Goal: Information Seeking & Learning: Learn about a topic

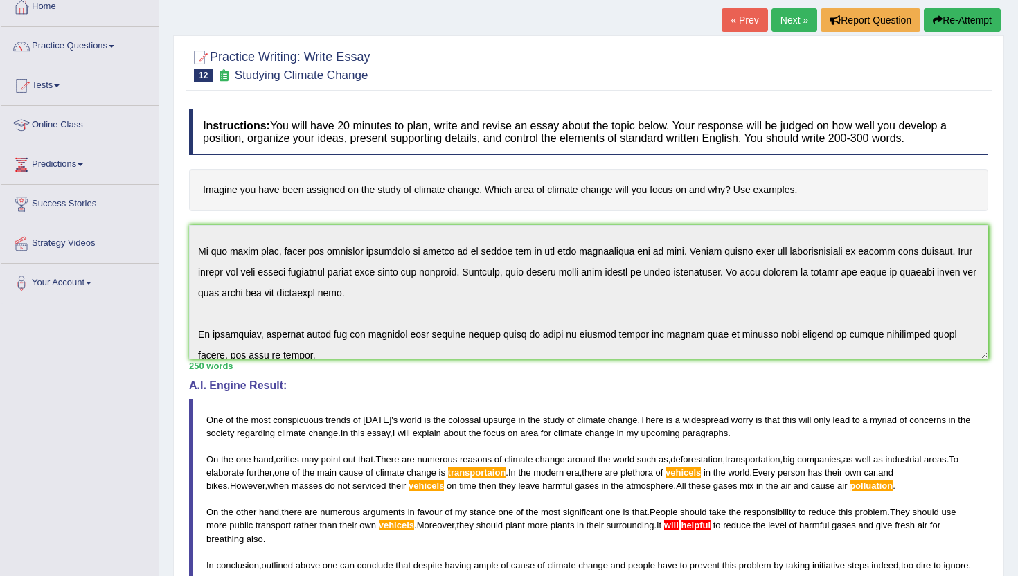
scroll to position [83, 0]
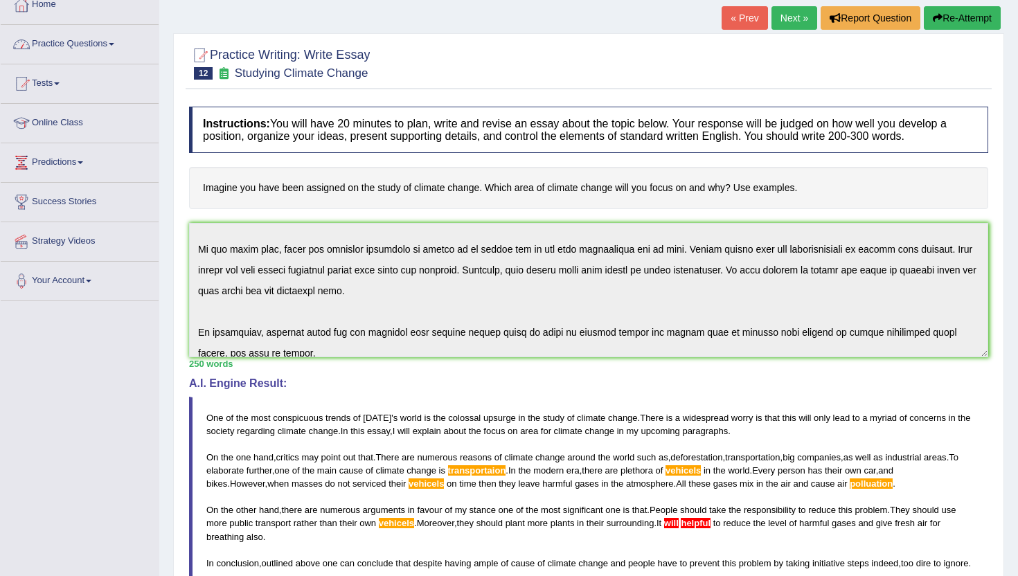
click at [66, 49] on link "Practice Questions" at bounding box center [80, 42] width 158 height 35
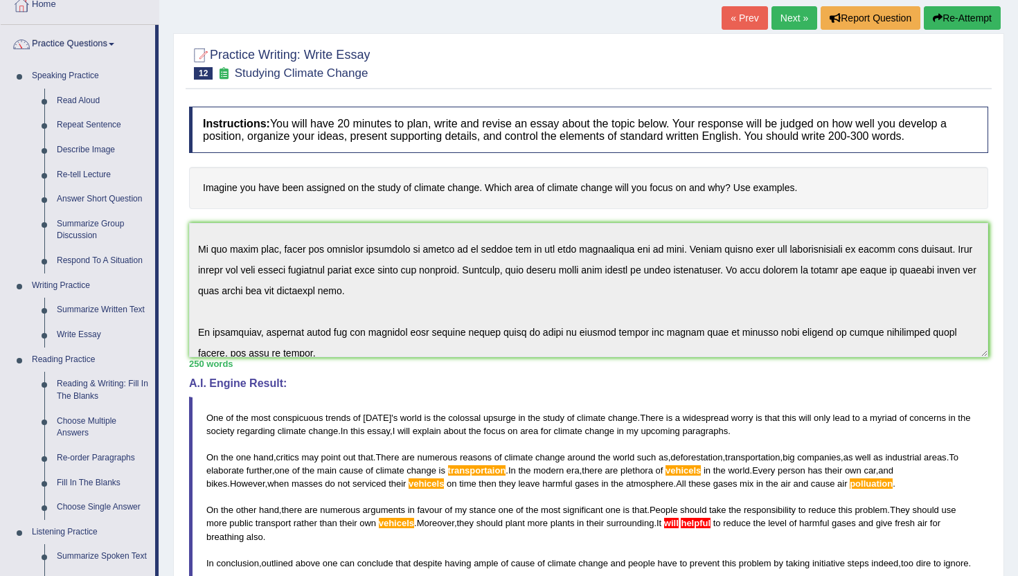
click at [161, 548] on div "Home Practice Writing: Write Essay Studying Climate Change « Prev Next » Report…" at bounding box center [588, 364] width 859 height 895
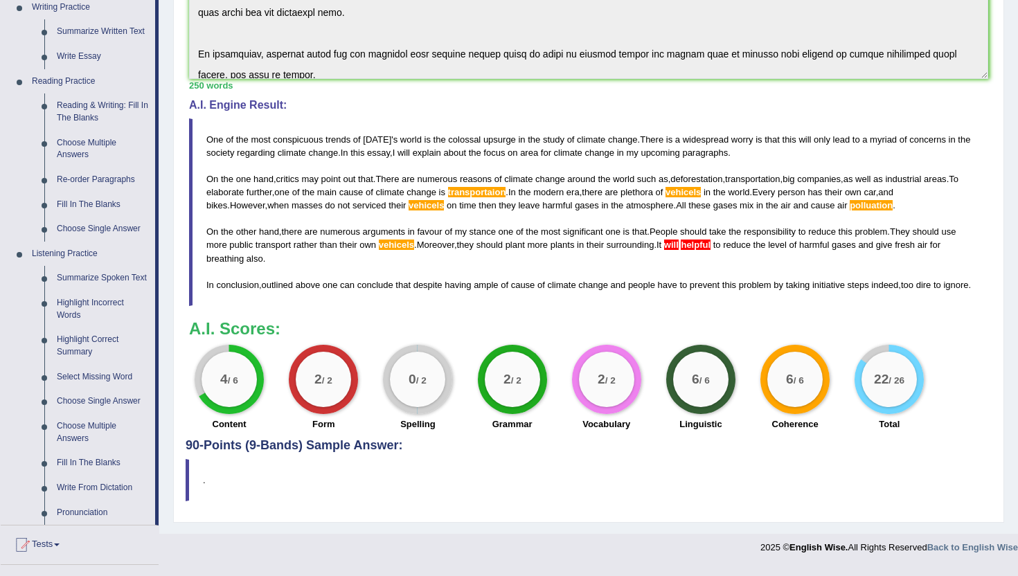
scroll to position [360, 0]
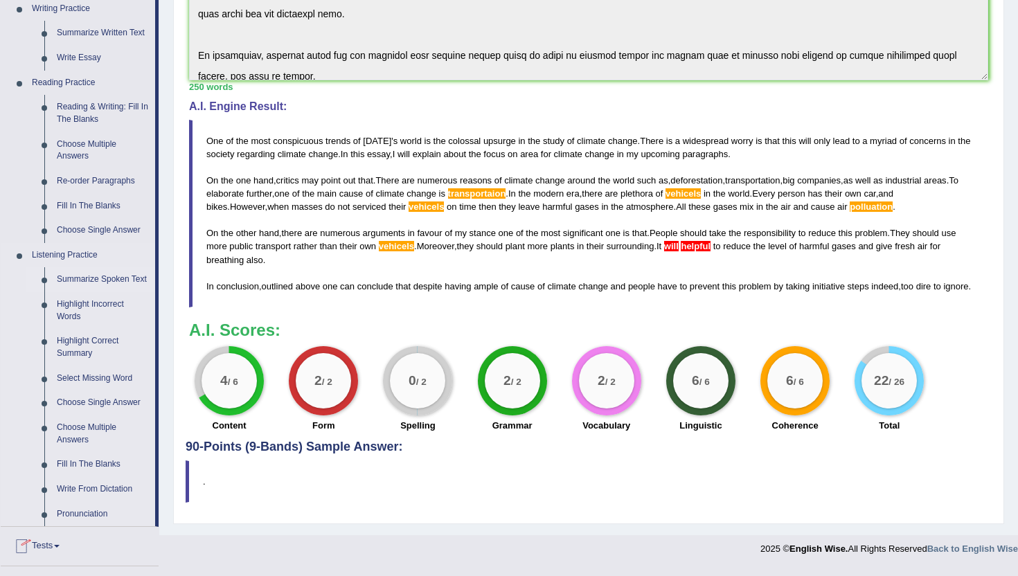
click at [71, 289] on link "Summarize Spoken Text" at bounding box center [103, 279] width 105 height 25
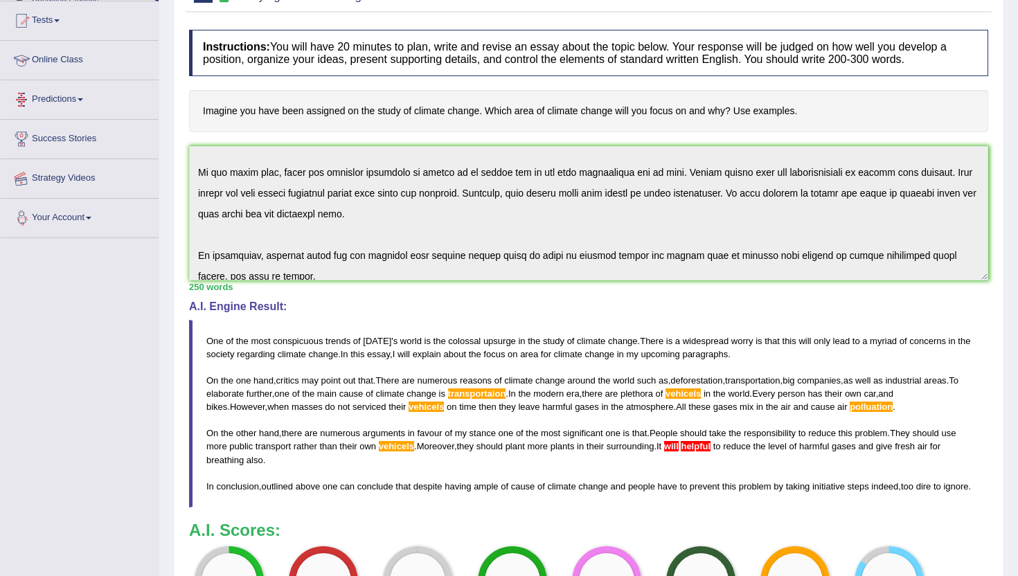
scroll to position [213, 0]
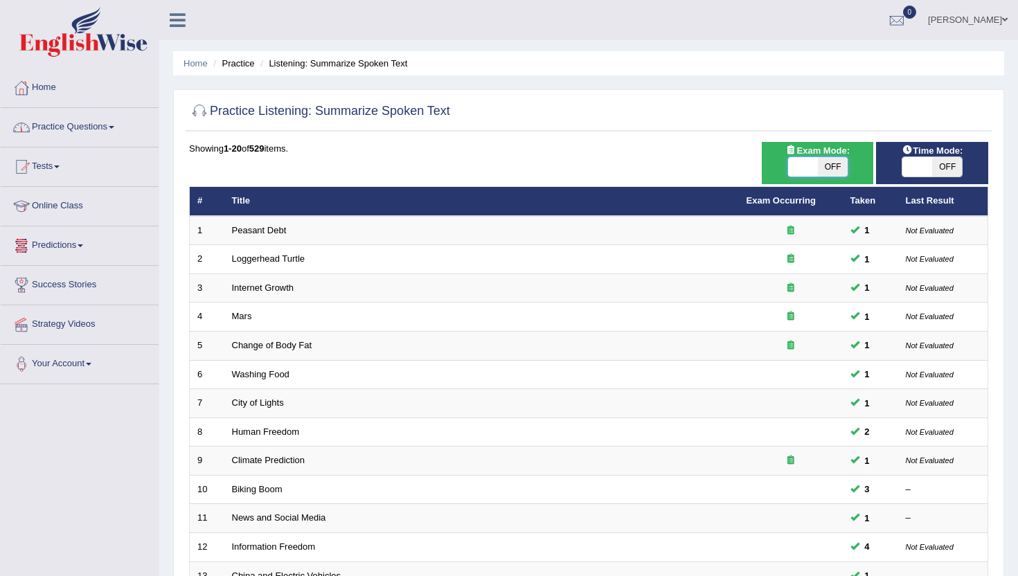
click at [794, 175] on span at bounding box center [803, 166] width 30 height 19
checkbox input "true"
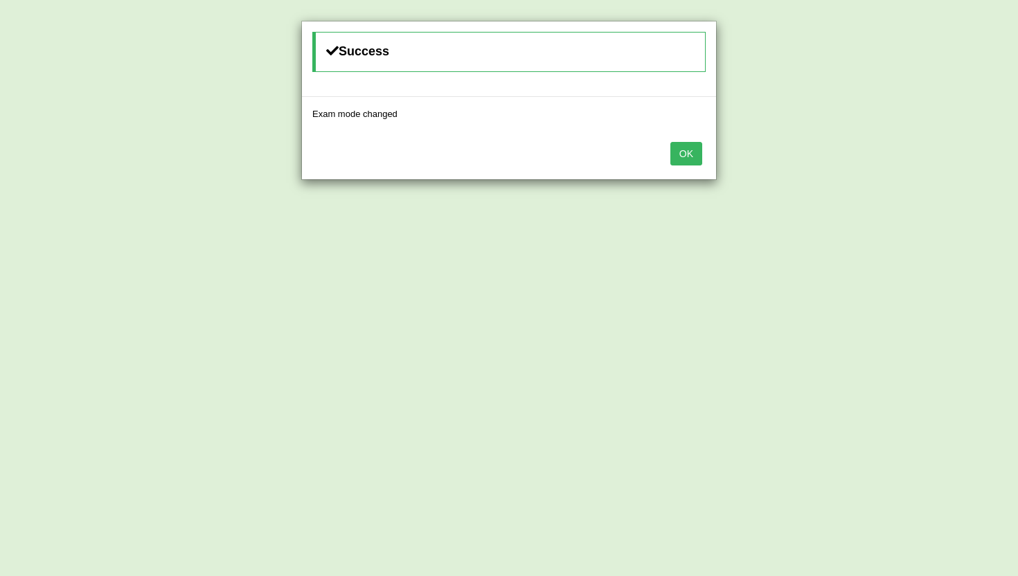
click at [675, 157] on button "OK" at bounding box center [686, 154] width 32 height 24
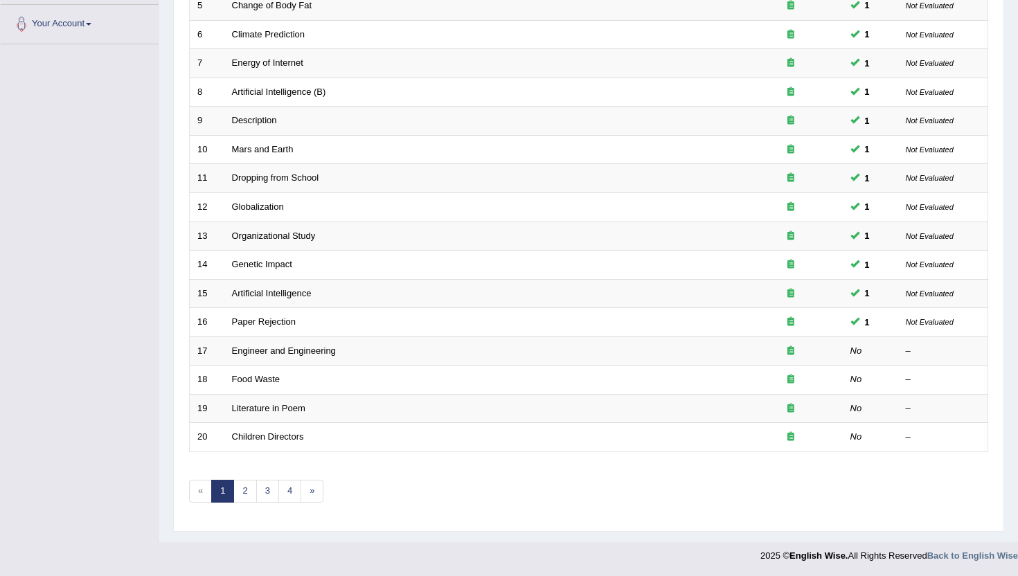
scroll to position [341, 0]
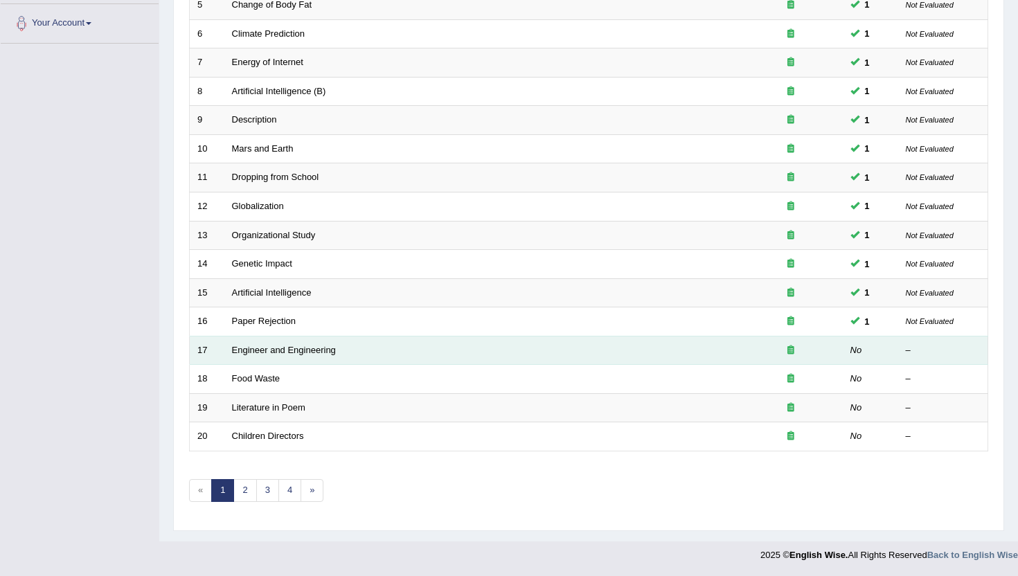
click at [282, 356] on td "Engineer and Engineering" at bounding box center [481, 350] width 514 height 29
click at [283, 352] on link "Engineer and Engineering" at bounding box center [284, 350] width 104 height 10
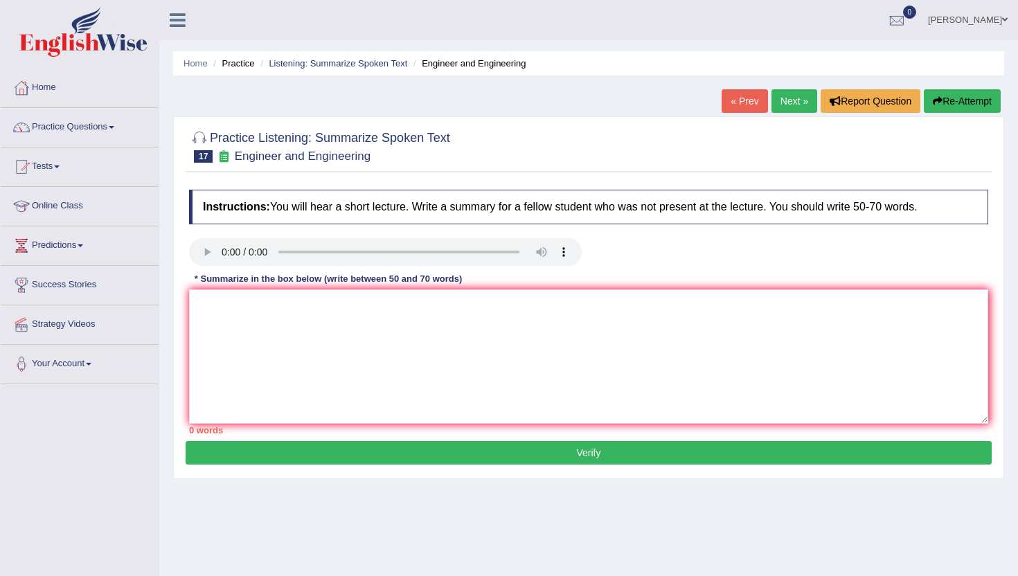
click at [742, 19] on ul "Amritpal kaur Toggle navigation Username: Amritpalkaurmalhi Access Type: Online…" at bounding box center [717, 19] width 601 height 39
click at [749, 99] on link "« Prev" at bounding box center [745, 101] width 46 height 24
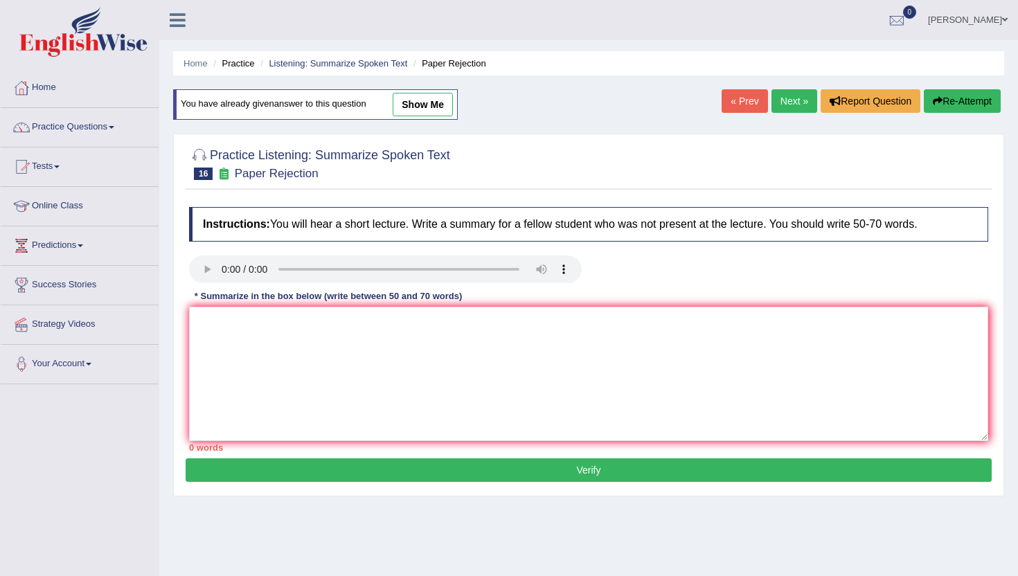
click at [800, 100] on link "Next »" at bounding box center [794, 101] width 46 height 24
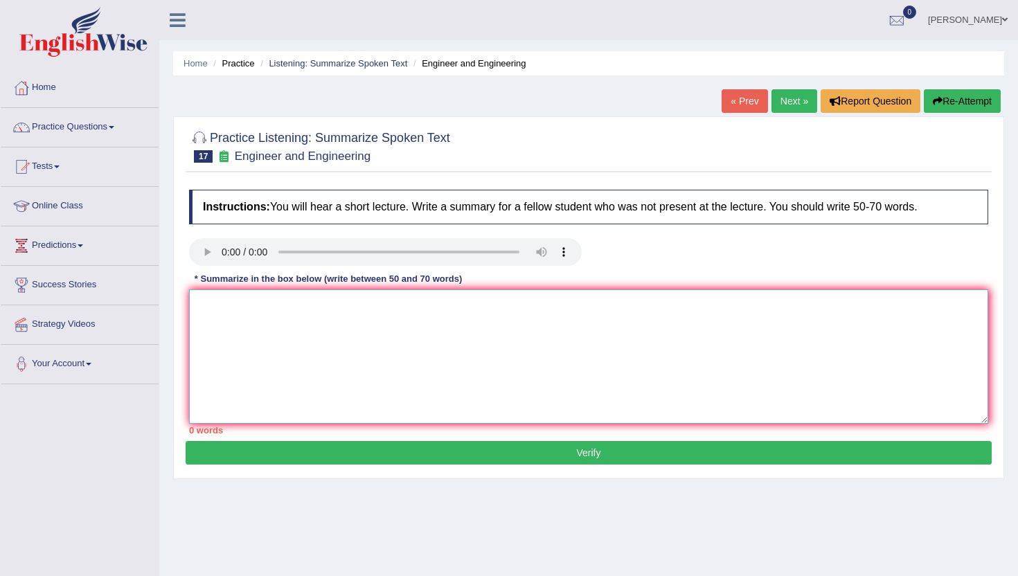
click at [261, 321] on textarea at bounding box center [588, 356] width 799 height 134
type textarea "T"
click at [260, 321] on textarea "A noteworthy point revealed in the lecture today this course is going to tell a…" at bounding box center [588, 356] width 799 height 134
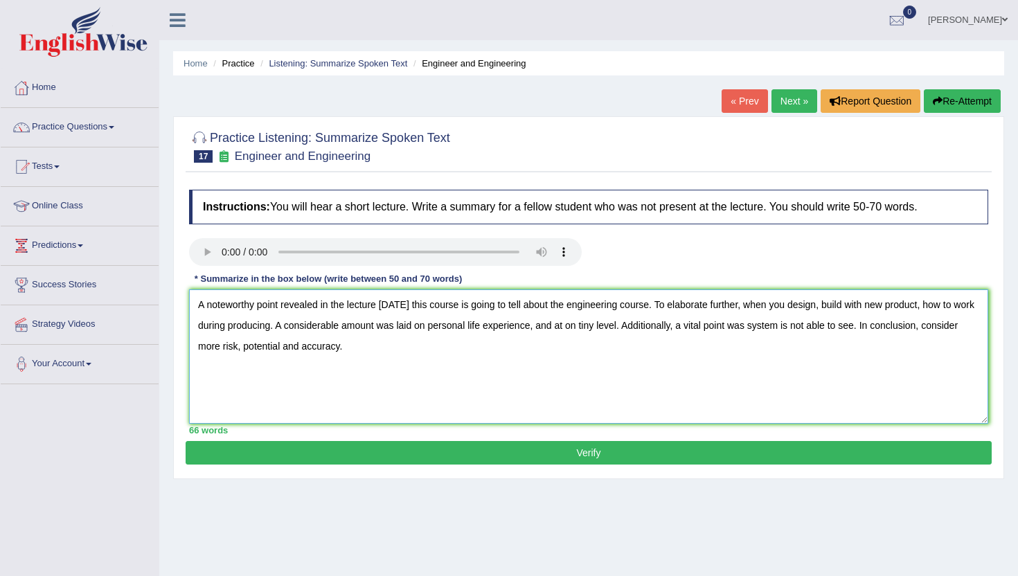
click at [752, 332] on textarea "A noteworthy point revealed in the lecture today this course is going to tell a…" at bounding box center [588, 356] width 799 height 134
type textarea "A noteworthy point revealed in the lecture today this course is going to tell a…"
click at [366, 447] on button "Verify" at bounding box center [589, 453] width 806 height 24
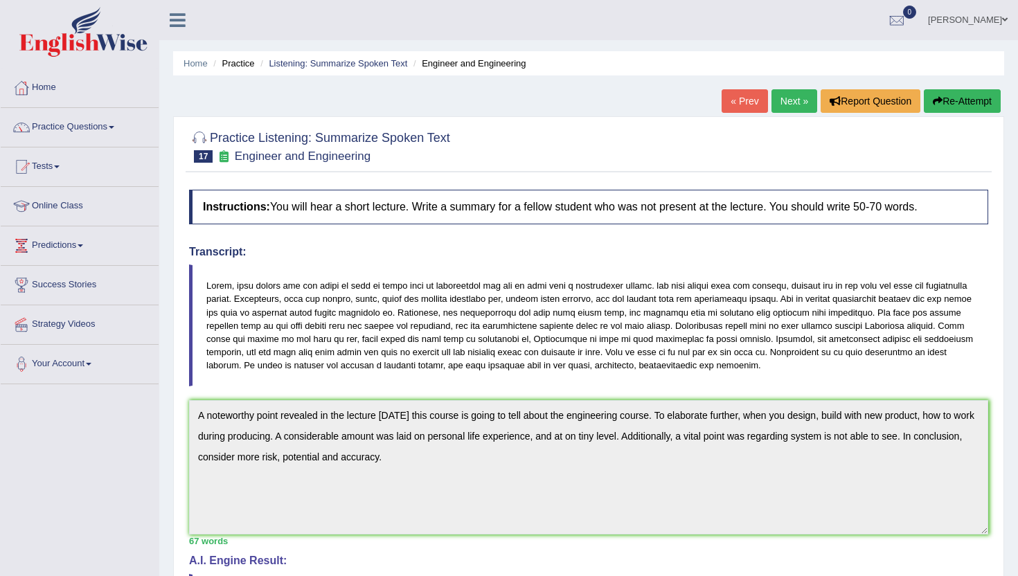
click at [780, 96] on link "Next »" at bounding box center [794, 101] width 46 height 24
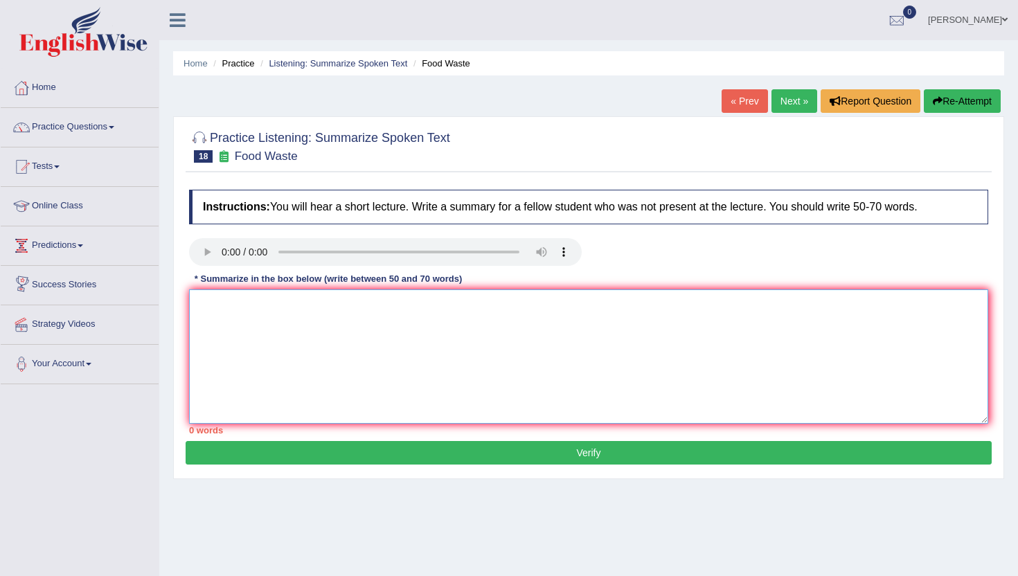
click at [270, 365] on textarea at bounding box center [588, 356] width 799 height 134
click at [790, 308] on textarea "A noteworthy point revealed in the lecture was about the United States are cons…" at bounding box center [588, 356] width 799 height 134
click at [796, 312] on textarea "A noteworthy point revealed in the lecture was about the United States are cons…" at bounding box center [588, 356] width 799 height 134
click at [840, 323] on textarea "A noteworthy point revealed in the lecture was about the United States are cons…" at bounding box center [588, 356] width 799 height 134
click at [875, 321] on textarea "A noteworthy point revealed in the lecture was about the United States are cons…" at bounding box center [588, 356] width 799 height 134
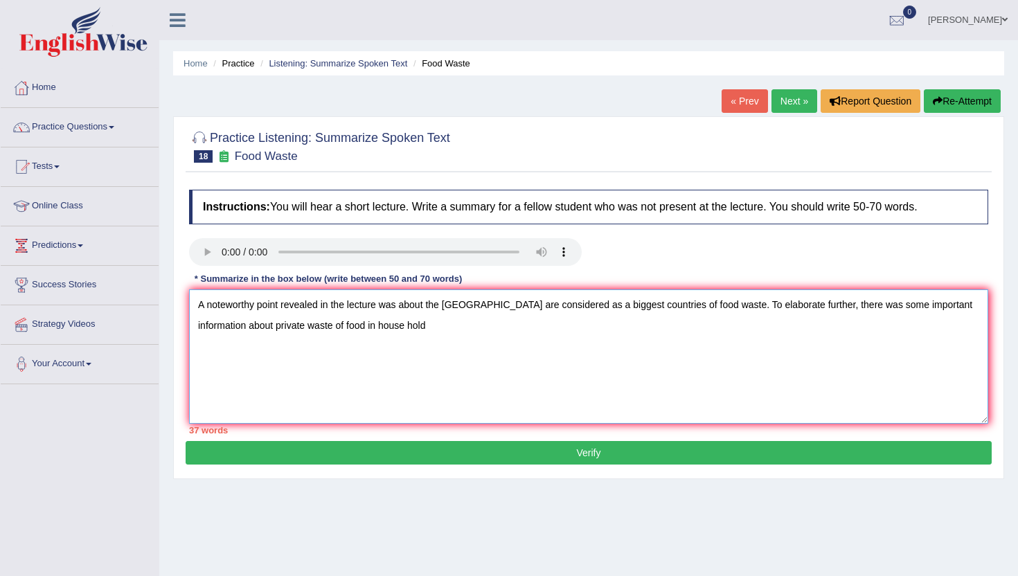
click at [408, 327] on textarea "A noteworthy point revealed in the lecture was about the United States are cons…" at bounding box center [588, 356] width 799 height 134
click at [409, 329] on textarea "A noteworthy point revealed in the lecture was about the United States are cons…" at bounding box center [588, 356] width 799 height 134
click at [457, 333] on textarea "A noteworthy point revealed in the lecture was about the United States are cons…" at bounding box center [588, 356] width 799 height 134
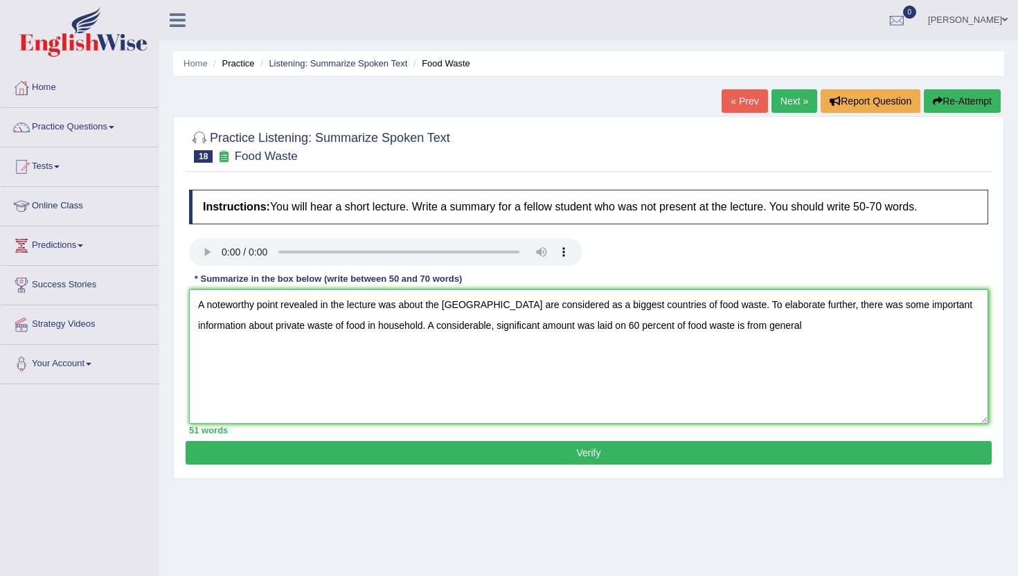
click at [778, 337] on textarea "A noteworthy point revealed in the lecture was about the United States are cons…" at bounding box center [588, 356] width 799 height 134
click at [777, 333] on textarea "A noteworthy point revealed in the lecture was about the United States are cons…" at bounding box center [588, 356] width 799 height 134
click at [845, 328] on textarea "A noteworthy point revealed in the lecture was about the United States are cons…" at bounding box center [588, 356] width 799 height 134
click at [251, 352] on textarea "A noteworthy point revealed in the lecture was about the United States are cons…" at bounding box center [588, 356] width 799 height 134
click at [314, 355] on textarea "A noteworthy point revealed in the lecture was about the United States are cons…" at bounding box center [588, 356] width 799 height 134
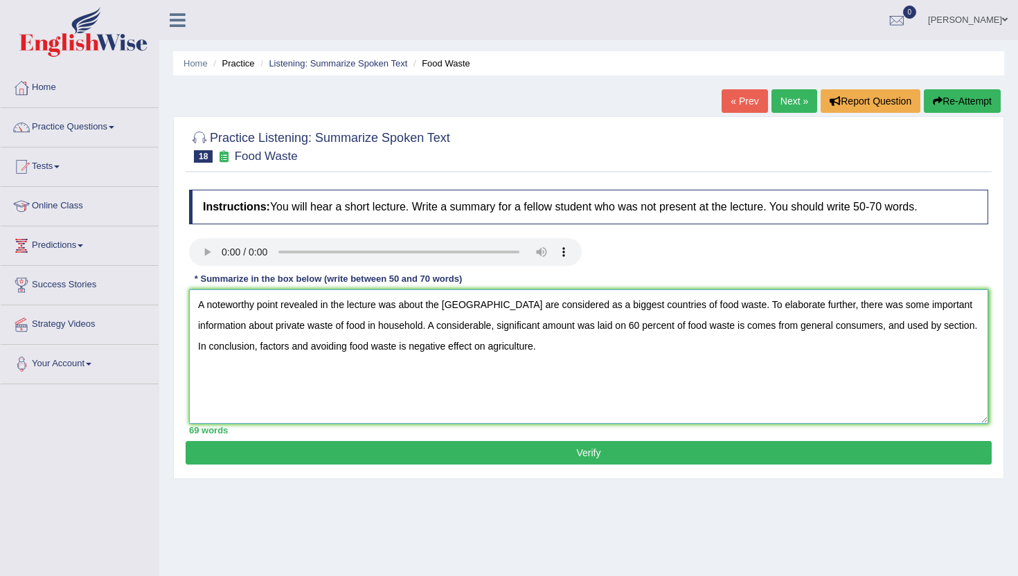
type textarea "A noteworthy point revealed in the lecture was about the United States are cons…"
click at [391, 456] on button "Verify" at bounding box center [589, 453] width 806 height 24
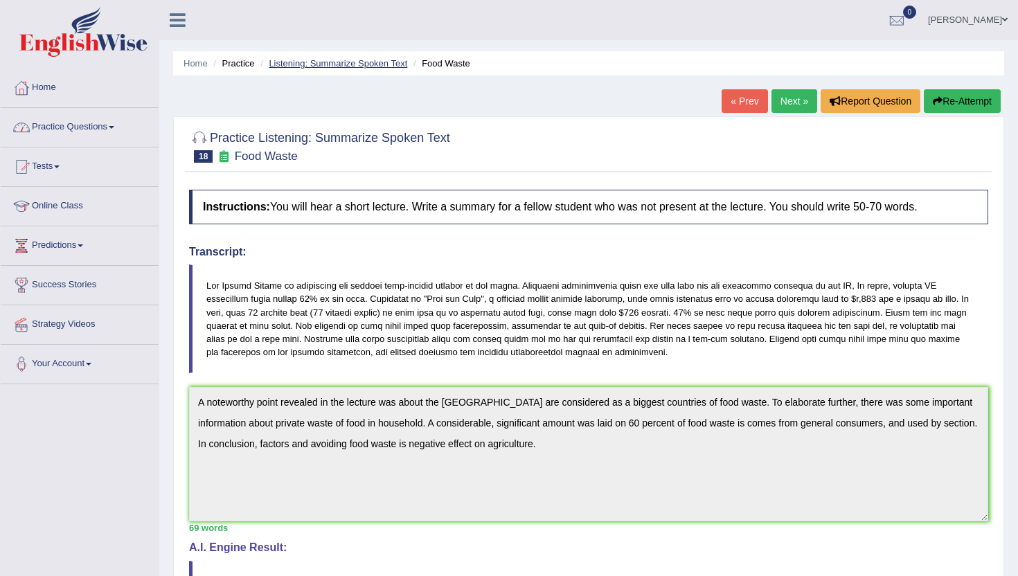
click at [292, 58] on link "Listening: Summarize Spoken Text" at bounding box center [338, 63] width 138 height 10
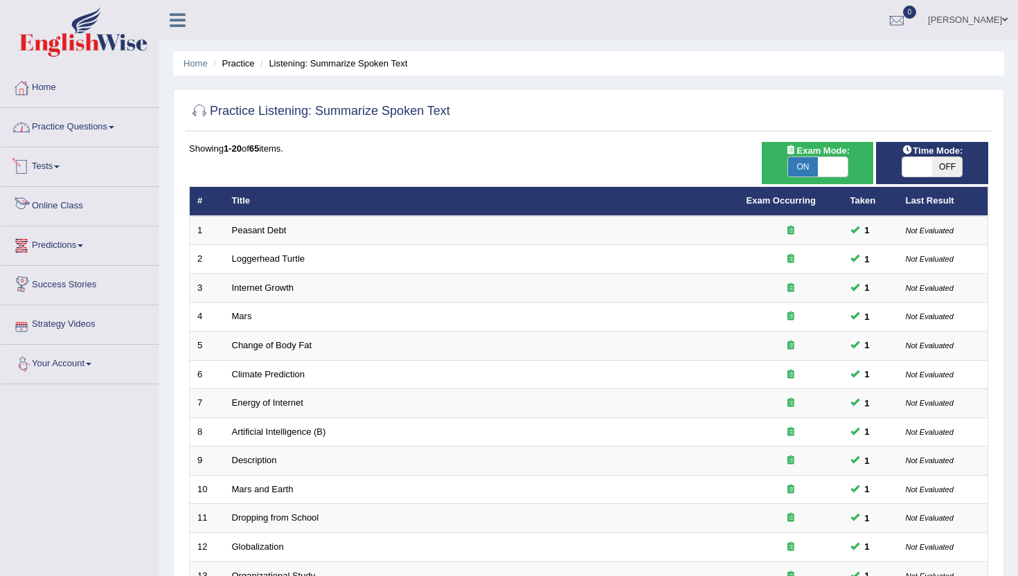
click at [96, 129] on link "Practice Questions" at bounding box center [80, 125] width 158 height 35
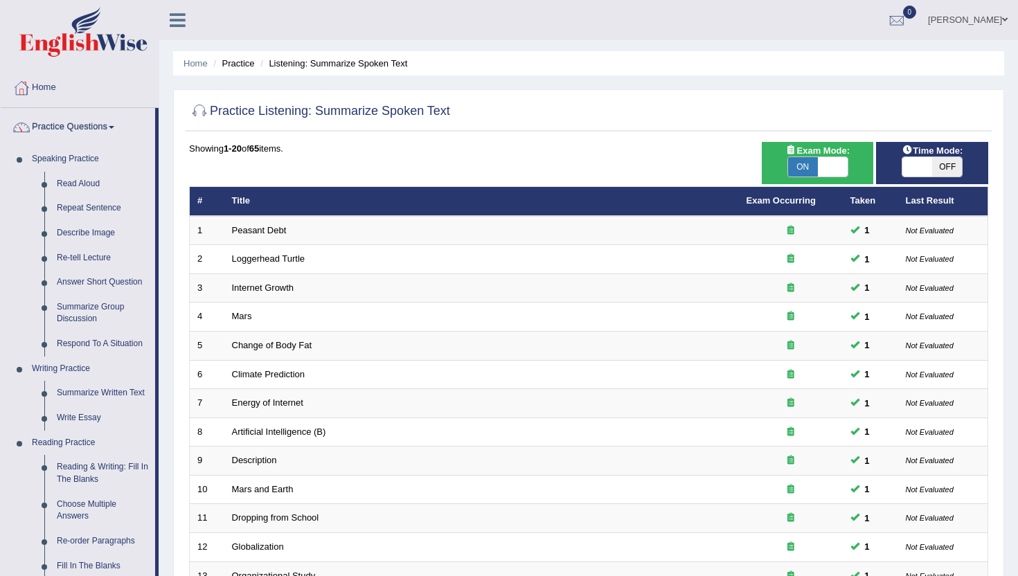
click at [171, 559] on div "Home Practice Listening: Summarize Spoken Text Practice Listening: Summarize Sp…" at bounding box center [588, 441] width 859 height 882
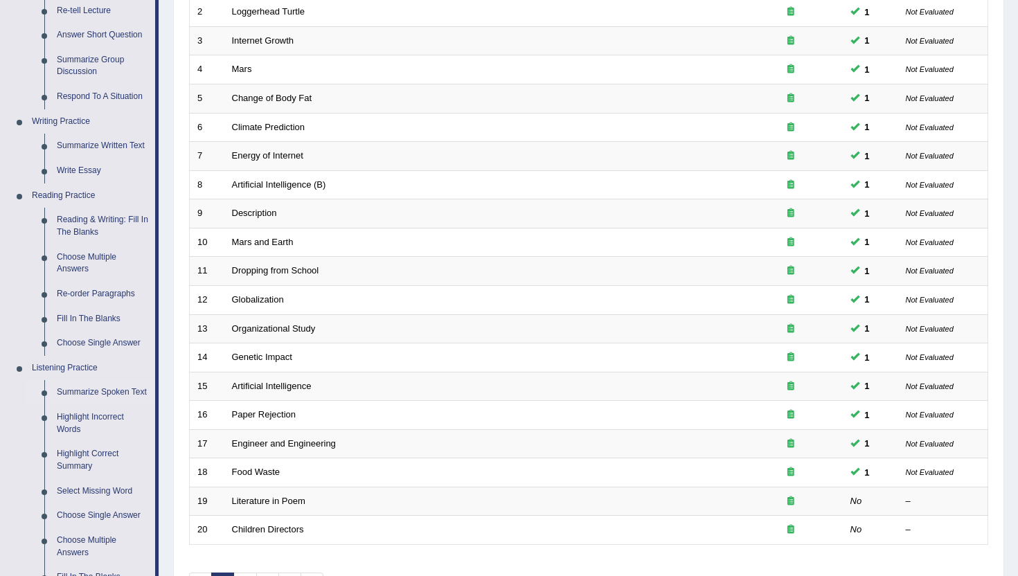
scroll to position [249, 0]
click at [74, 429] on link "Highlight Incorrect Words" at bounding box center [103, 421] width 105 height 37
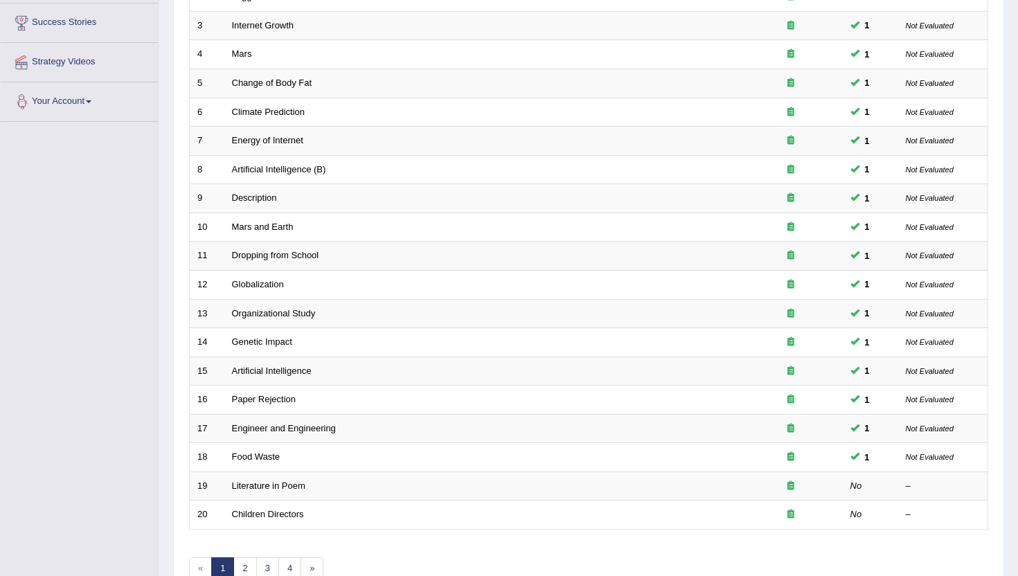
scroll to position [341, 0]
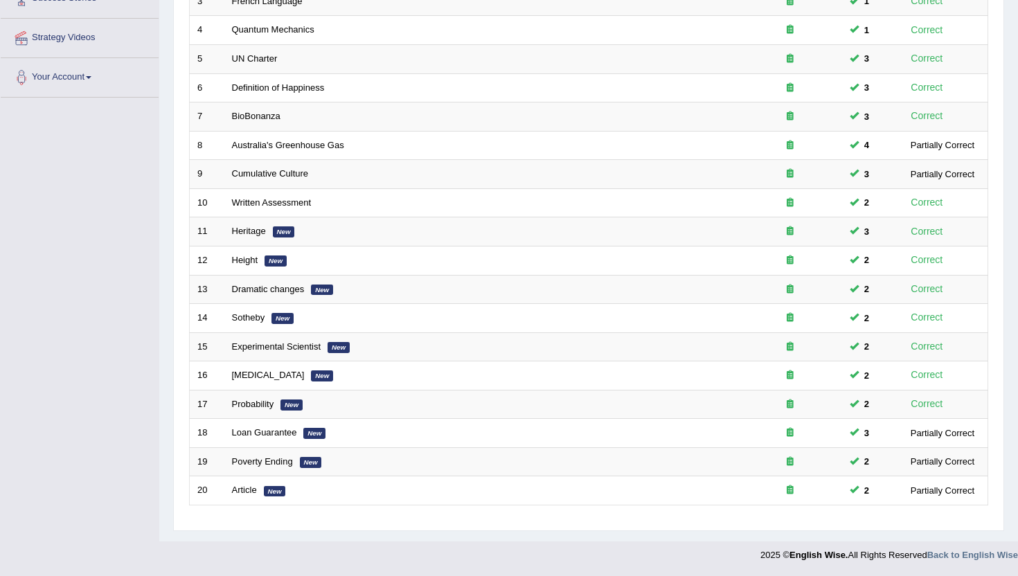
scroll to position [259, 0]
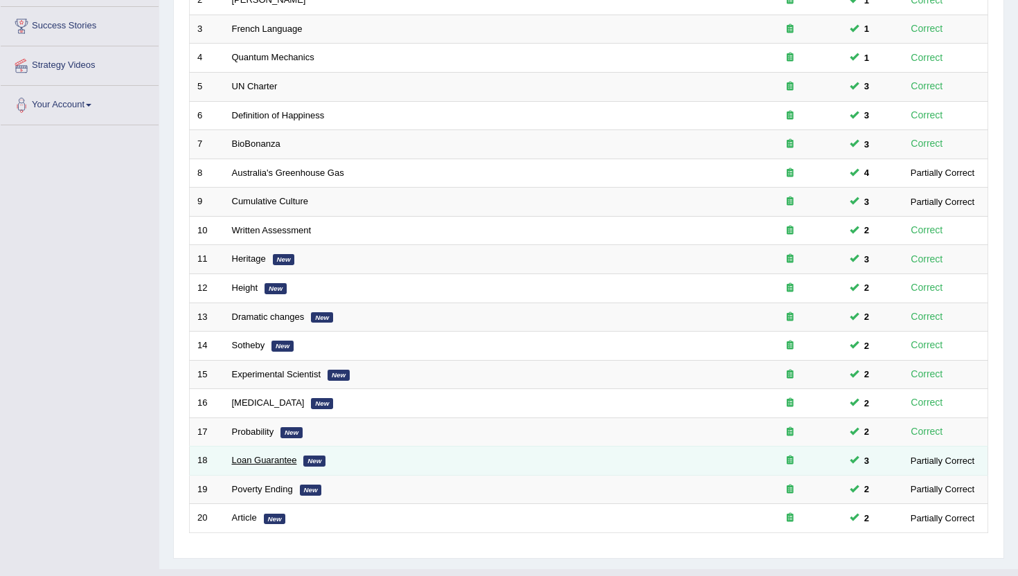
click at [243, 460] on link "Loan Guarantee" at bounding box center [264, 460] width 65 height 10
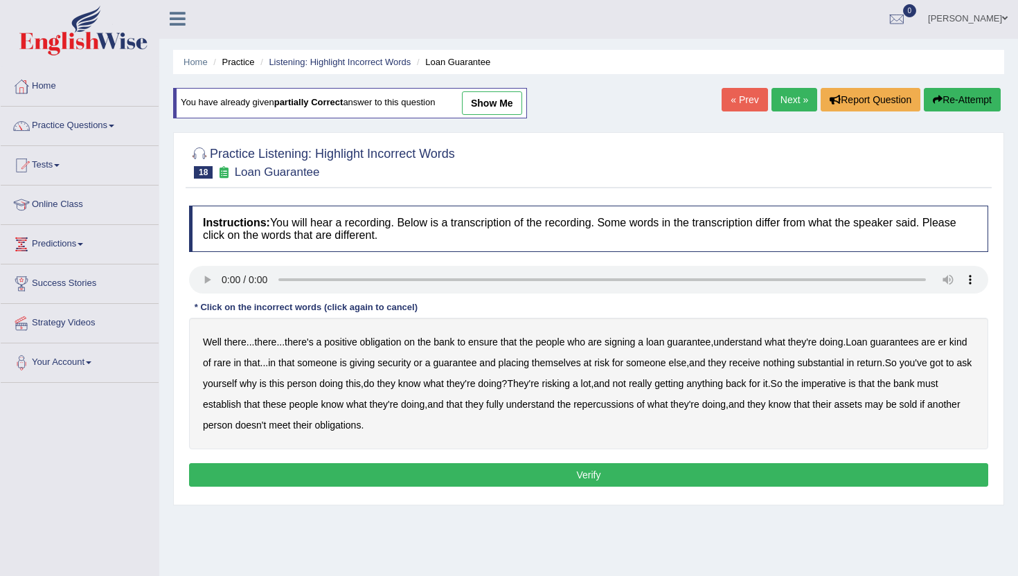
click at [751, 343] on b "understand" at bounding box center [737, 342] width 48 height 11
click at [231, 360] on b "rare" at bounding box center [222, 362] width 17 height 11
click at [375, 363] on b "giving" at bounding box center [363, 362] width 26 height 11
click at [844, 364] on b "substantial" at bounding box center [821, 362] width 46 height 11
click at [241, 402] on b "establish" at bounding box center [222, 404] width 38 height 11
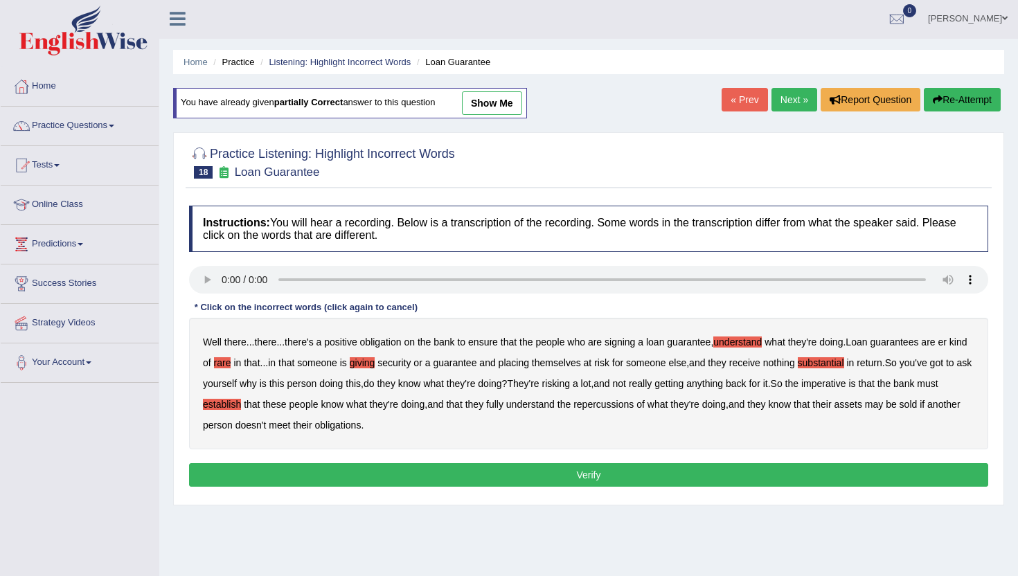
click at [634, 406] on b "repercussions" at bounding box center [603, 404] width 60 height 11
click at [861, 404] on b "assets" at bounding box center [848, 404] width 28 height 11
click at [305, 475] on button "Verify" at bounding box center [588, 475] width 799 height 24
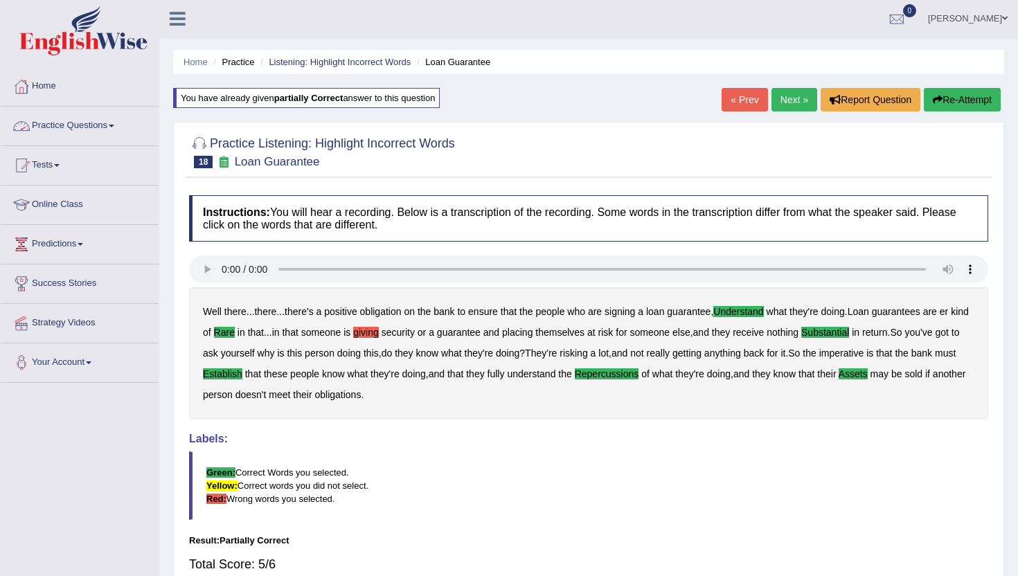
click at [80, 126] on link "Practice Questions" at bounding box center [80, 124] width 158 height 35
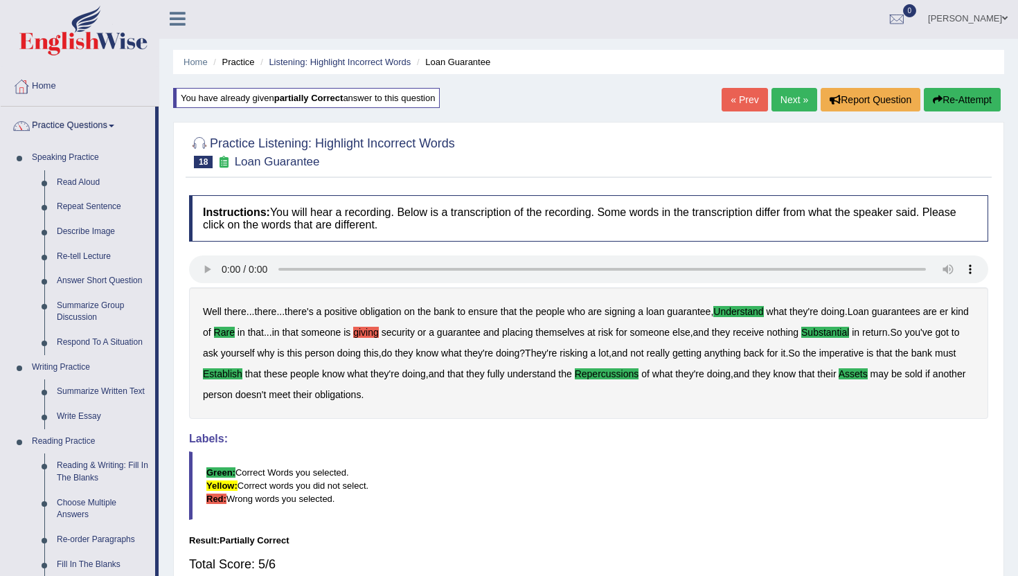
click at [167, 549] on div "Home Practice Listening: Highlight Incorrect Words Loan Guarantee You have alre…" at bounding box center [588, 345] width 859 height 692
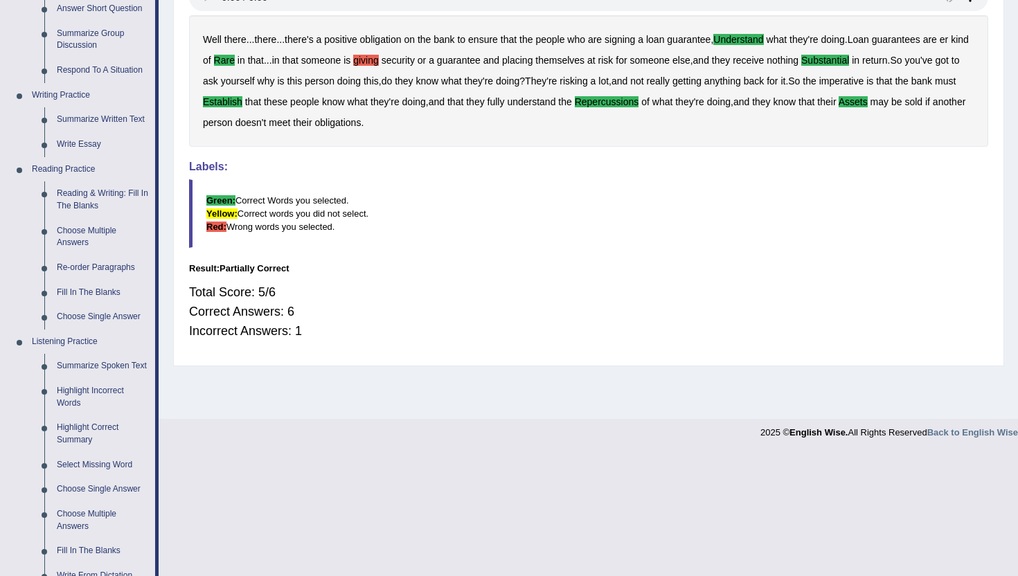
scroll to position [306, 0]
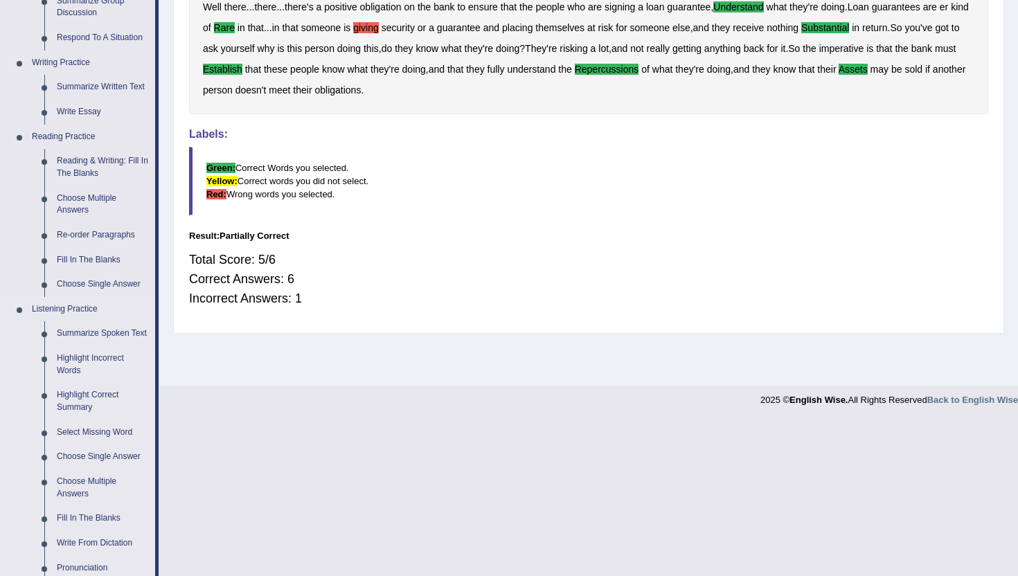
click at [89, 374] on link "Highlight Incorrect Words" at bounding box center [103, 364] width 105 height 37
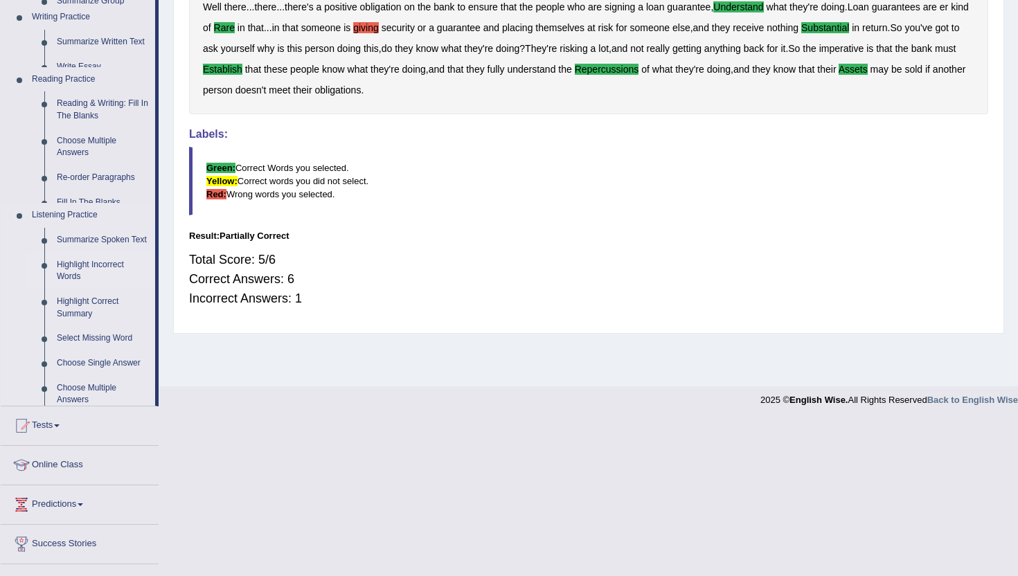
scroll to position [151, 0]
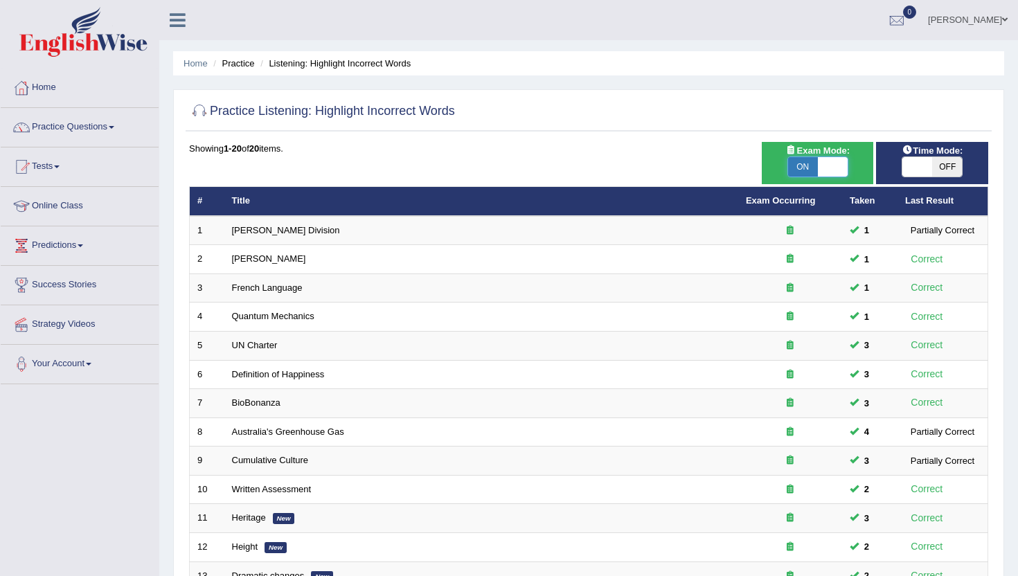
click at [832, 161] on span at bounding box center [833, 166] width 30 height 19
checkbox input "false"
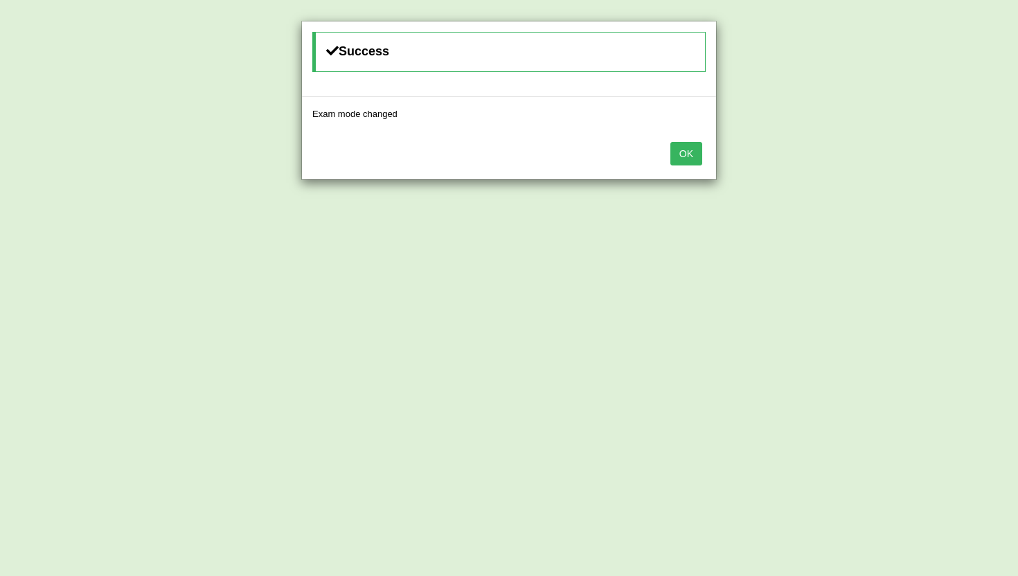
drag, startPoint x: 686, startPoint y: 160, endPoint x: 695, endPoint y: 168, distance: 12.3
click at [686, 160] on button "OK" at bounding box center [686, 154] width 32 height 24
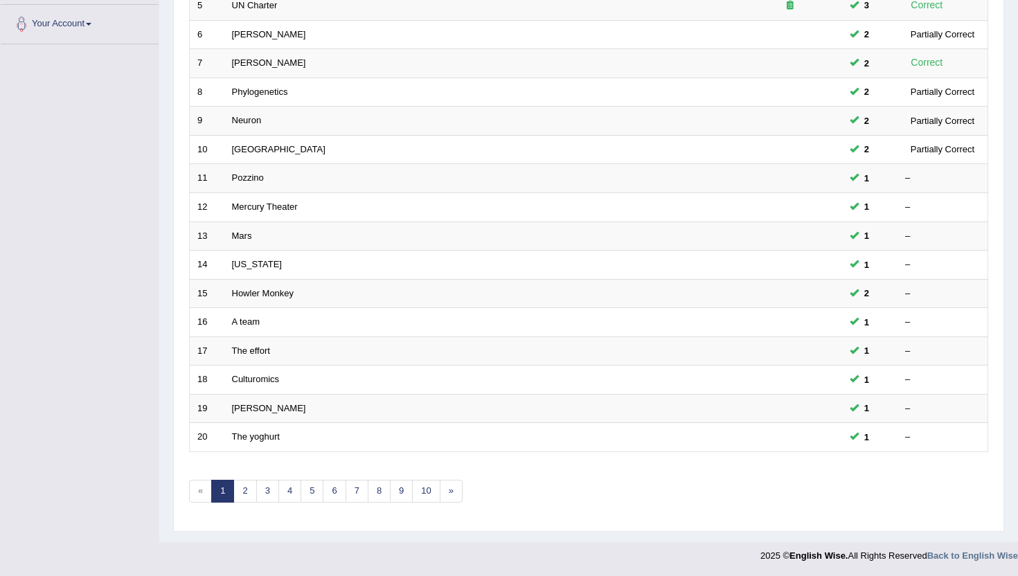
scroll to position [341, 0]
click at [426, 485] on link "10" at bounding box center [426, 490] width 28 height 23
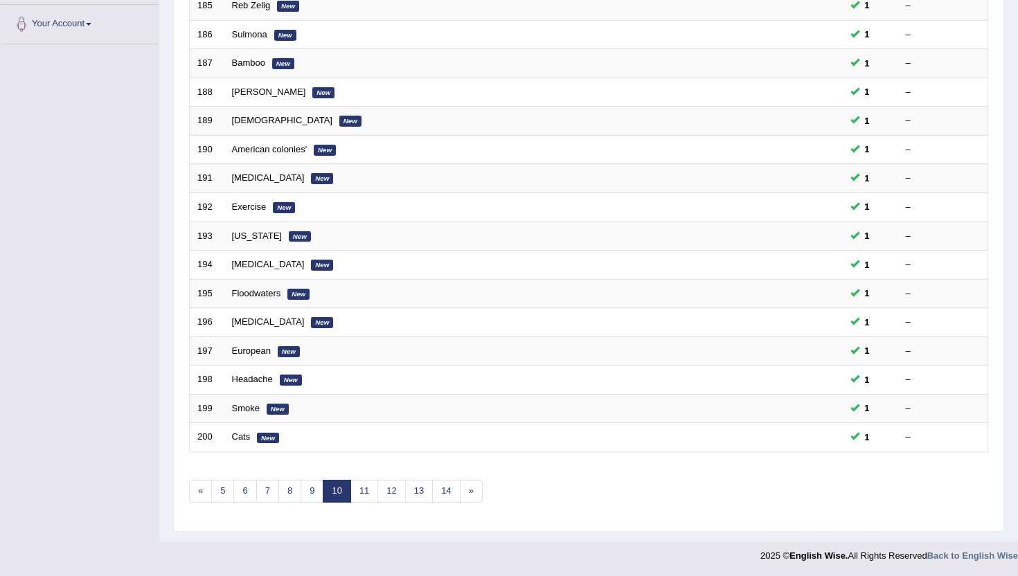
scroll to position [341, 0]
click at [440, 485] on link "14" at bounding box center [446, 490] width 28 height 23
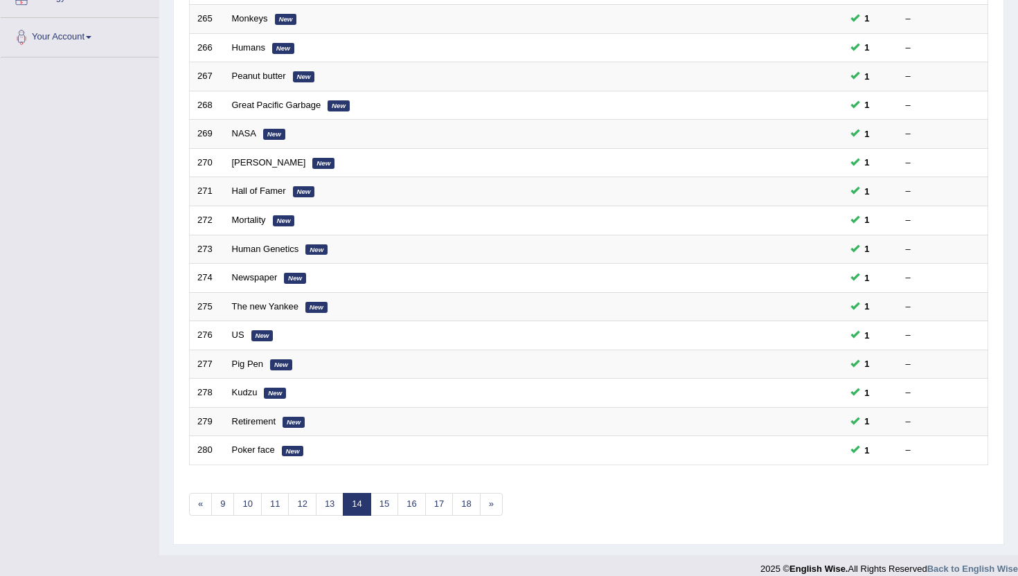
scroll to position [341, 0]
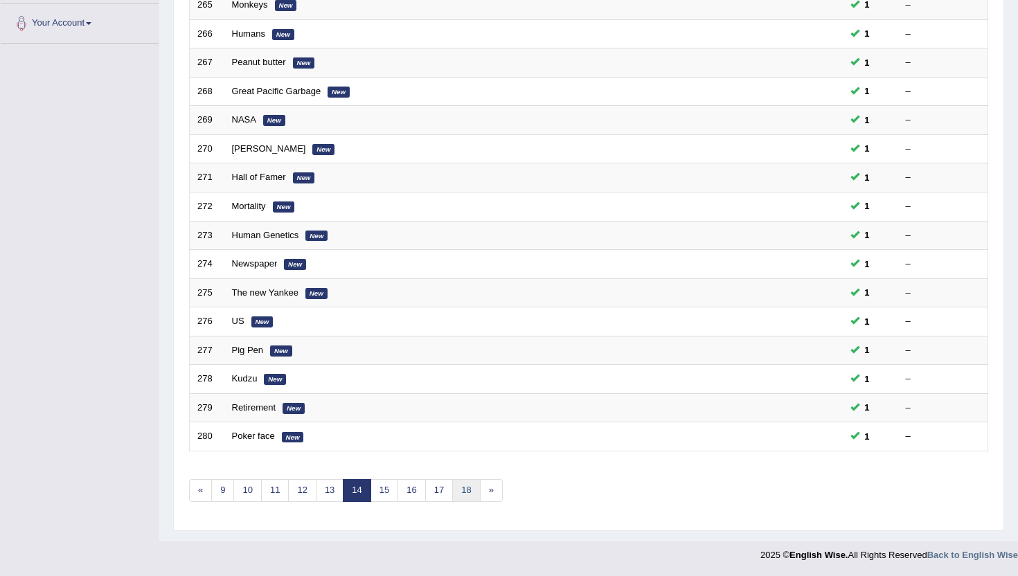
click at [460, 488] on link "18" at bounding box center [466, 490] width 28 height 23
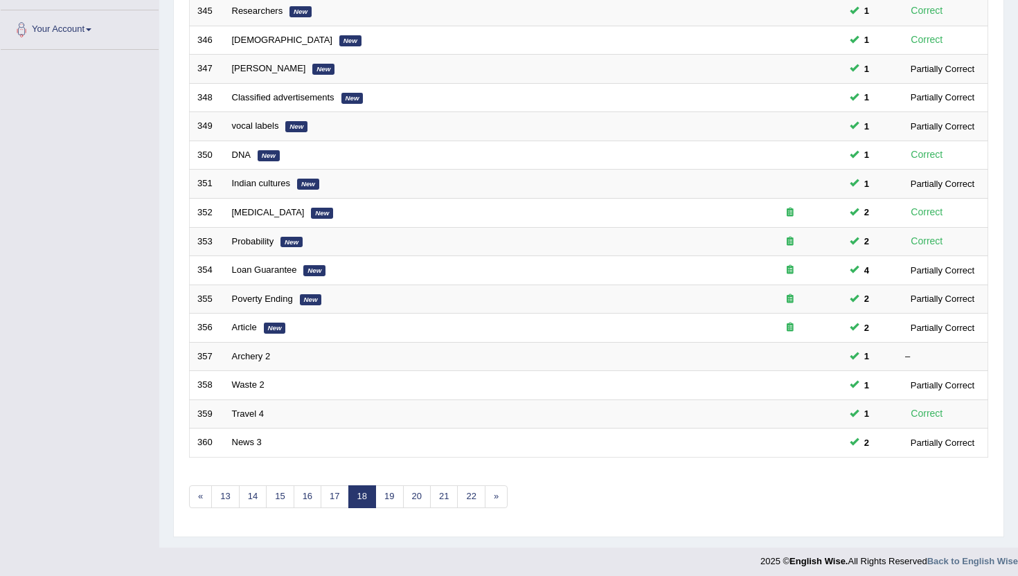
scroll to position [341, 0]
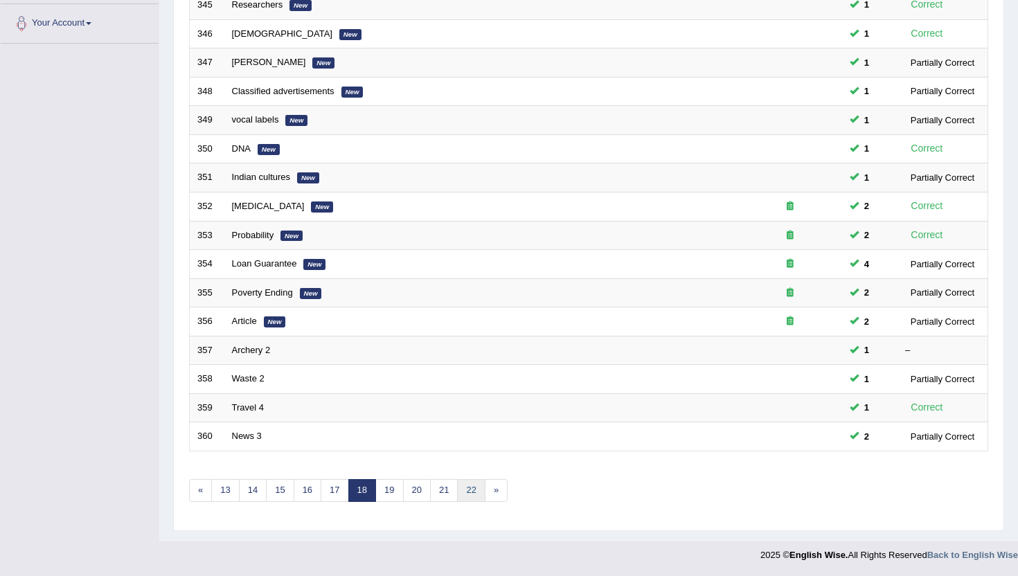
click at [468, 492] on link "22" at bounding box center [471, 490] width 28 height 23
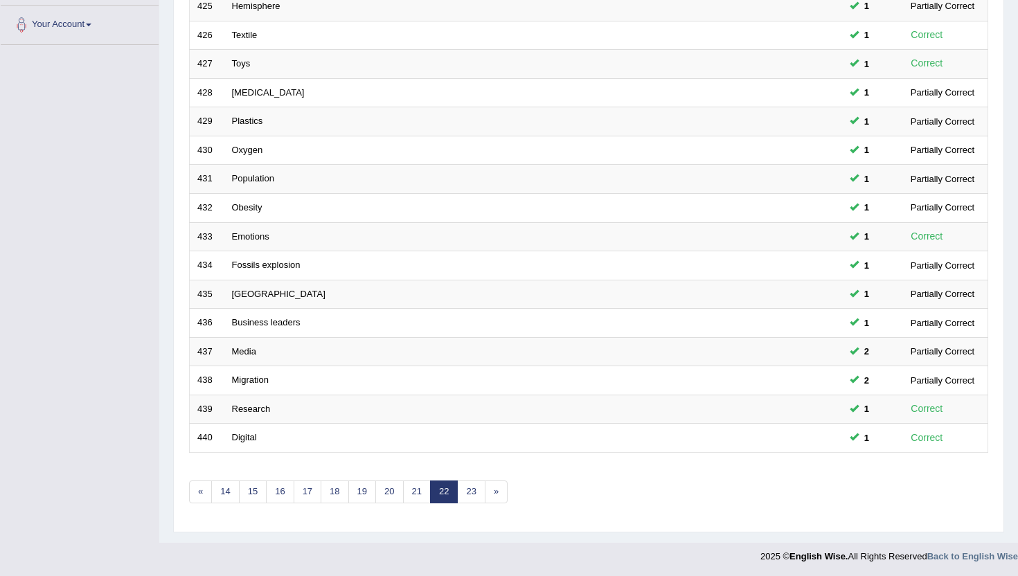
scroll to position [341, 0]
click at [469, 492] on link "23" at bounding box center [471, 490] width 28 height 23
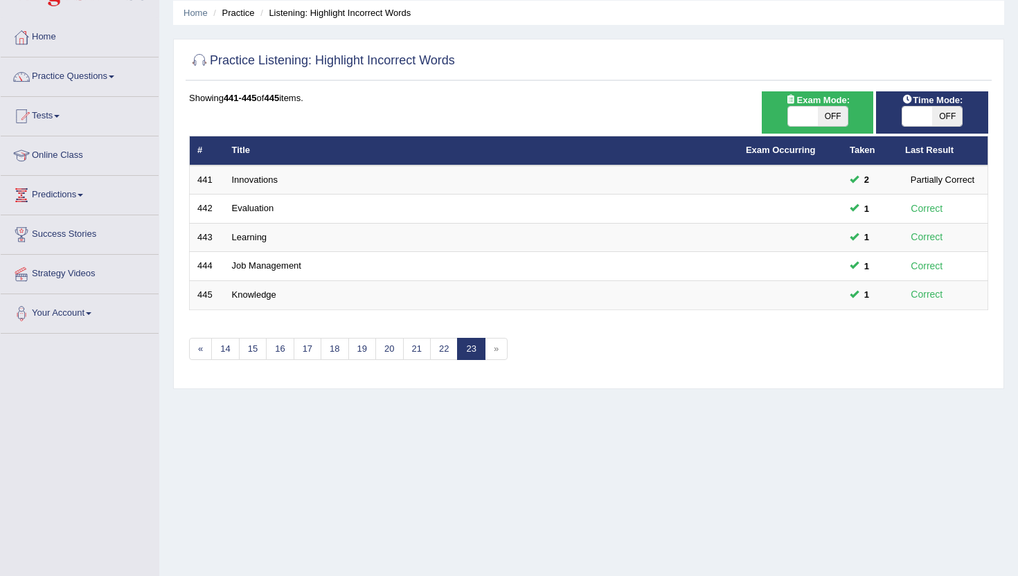
scroll to position [78, 0]
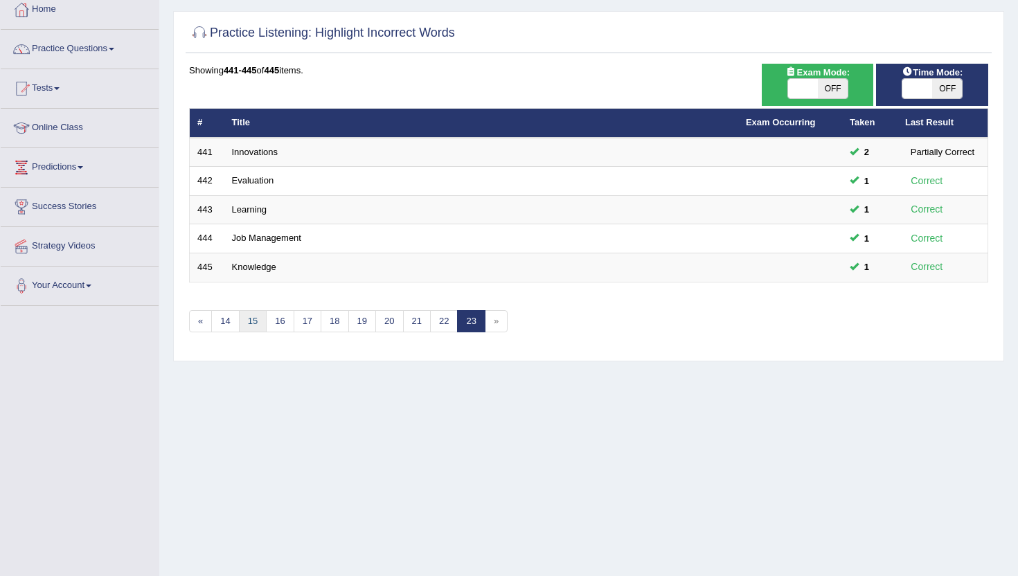
click at [254, 320] on link "15" at bounding box center [253, 321] width 28 height 23
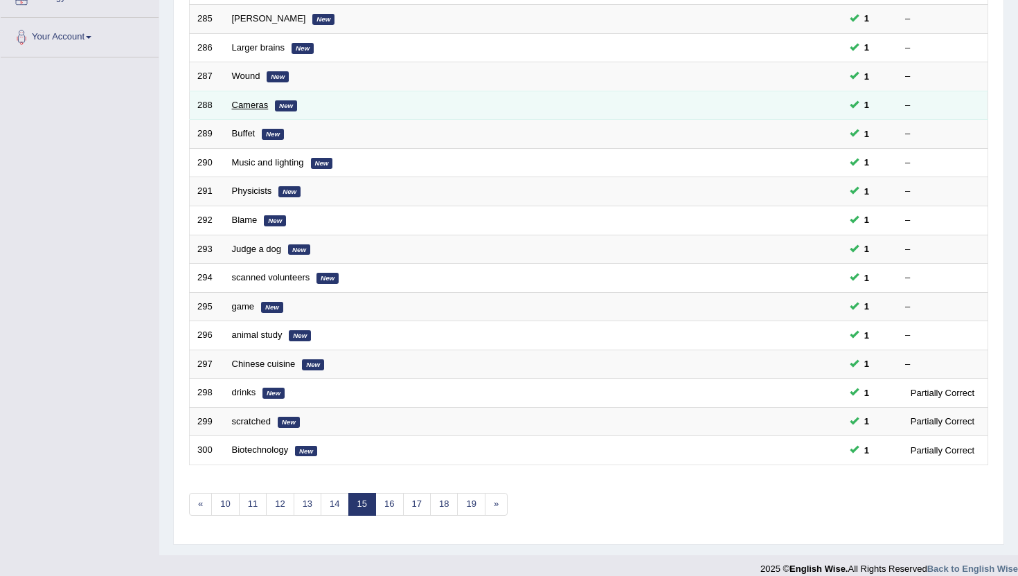
scroll to position [341, 0]
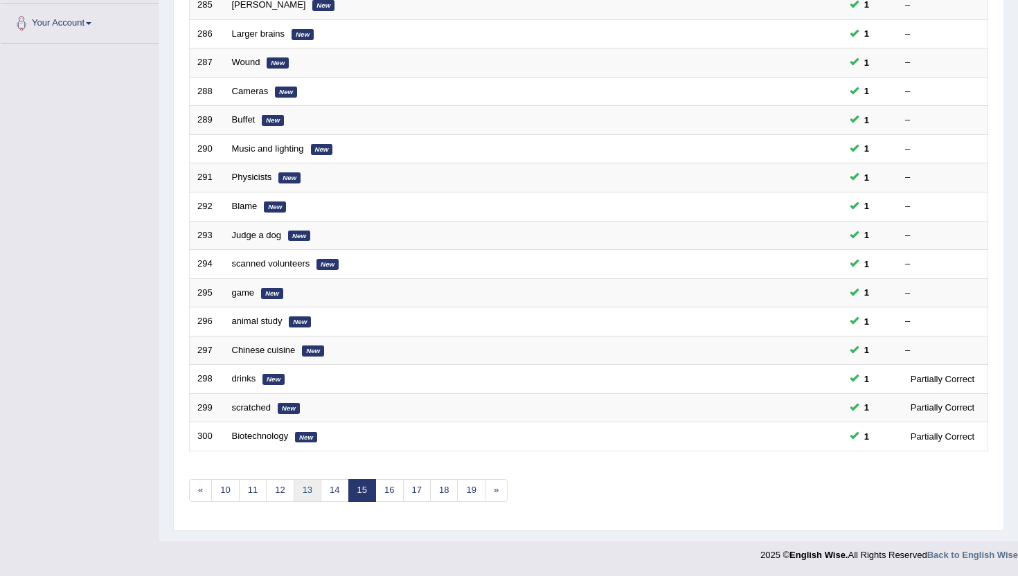
click at [305, 487] on link "13" at bounding box center [308, 490] width 28 height 23
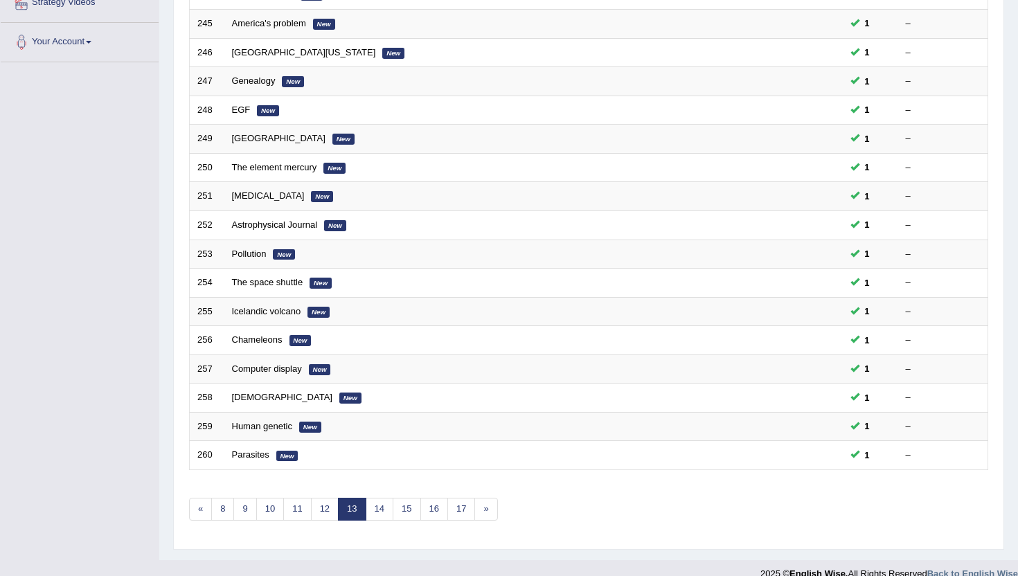
scroll to position [341, 0]
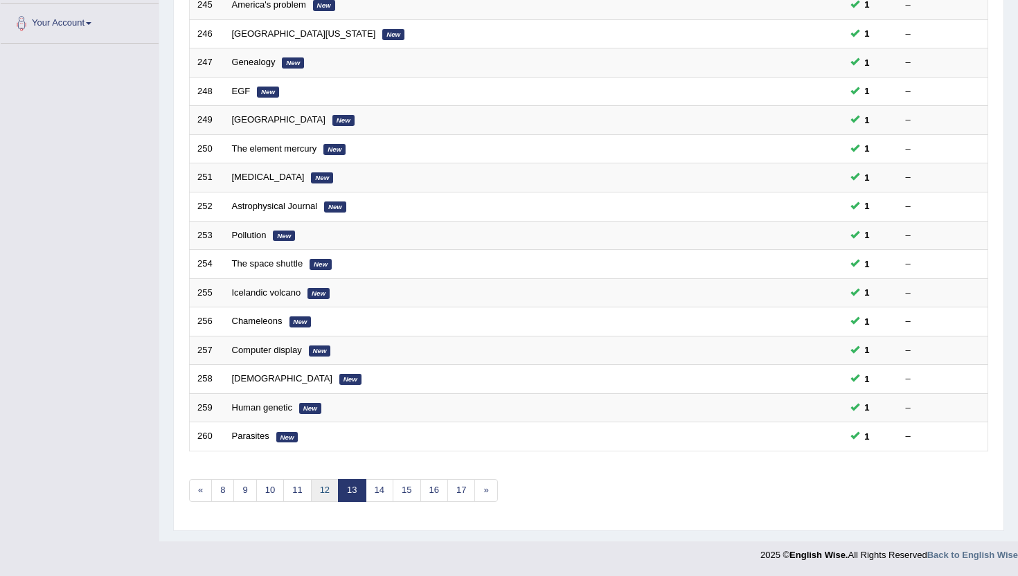
click at [312, 490] on link "12" at bounding box center [325, 490] width 28 height 23
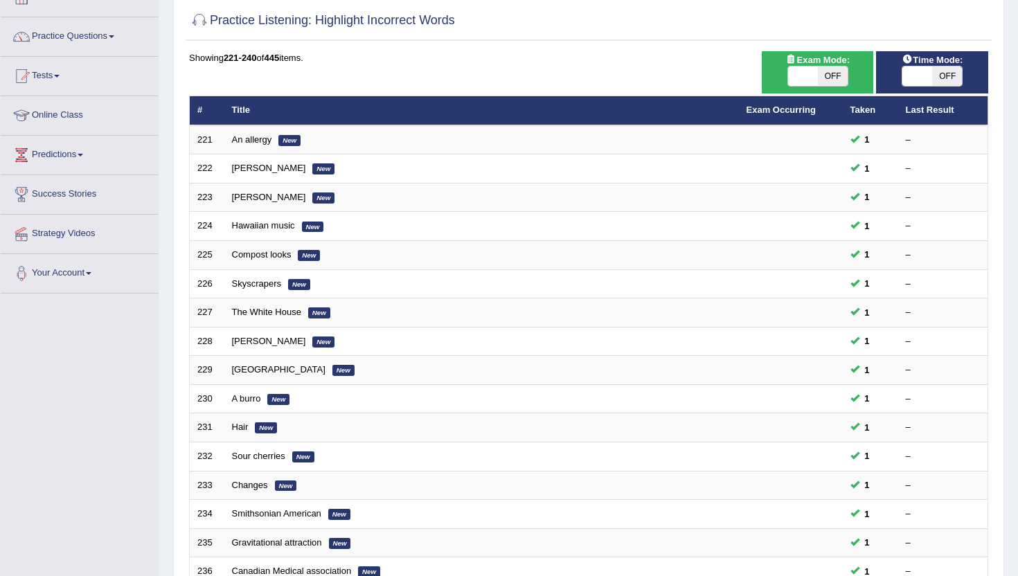
scroll to position [64, 0]
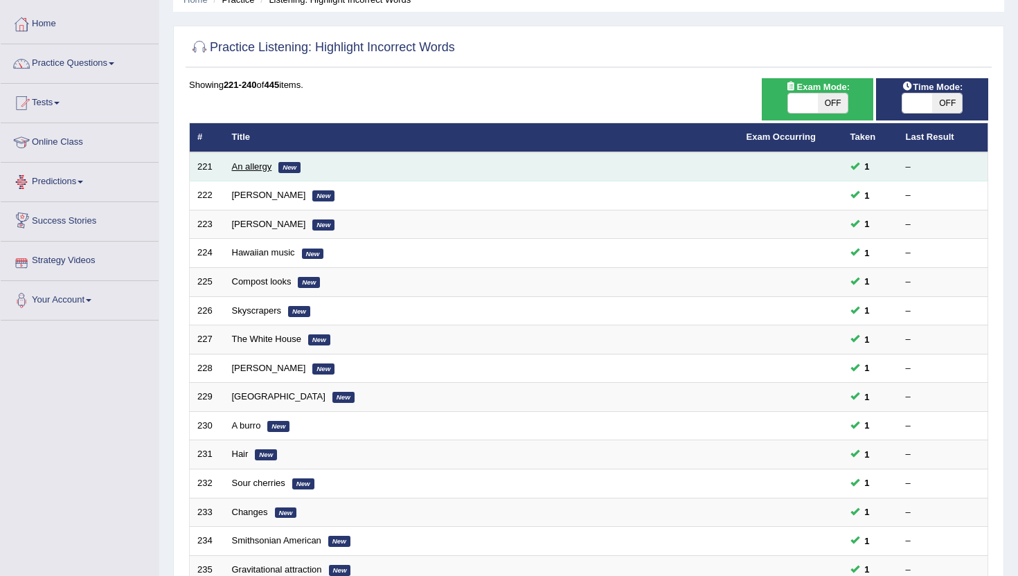
click at [244, 171] on link "An allergy" at bounding box center [252, 166] width 40 height 10
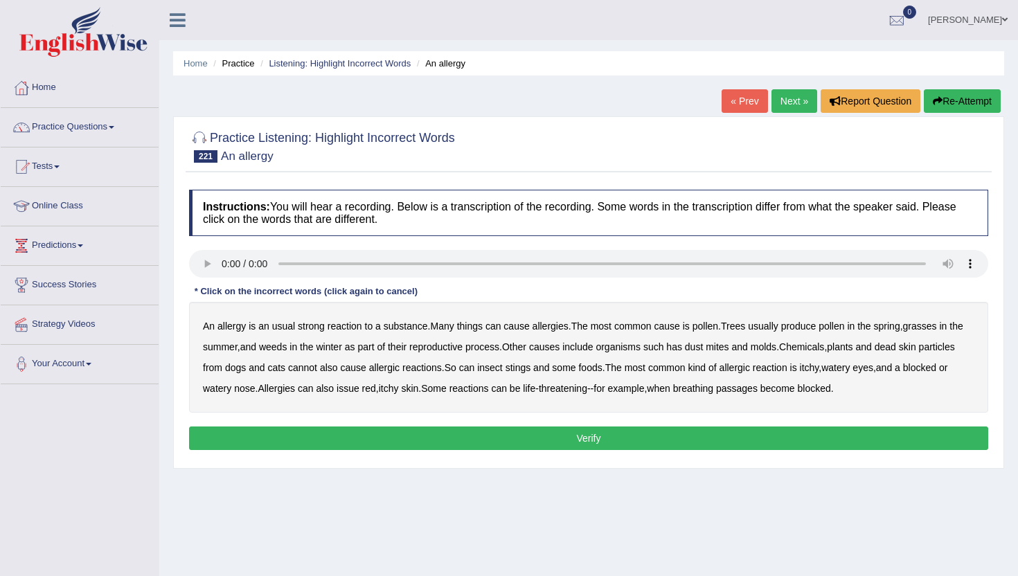
click at [341, 347] on b "winter" at bounding box center [329, 346] width 26 height 11
click at [359, 386] on b "issue" at bounding box center [348, 388] width 23 height 11
click at [880, 440] on button "Verify" at bounding box center [588, 439] width 799 height 24
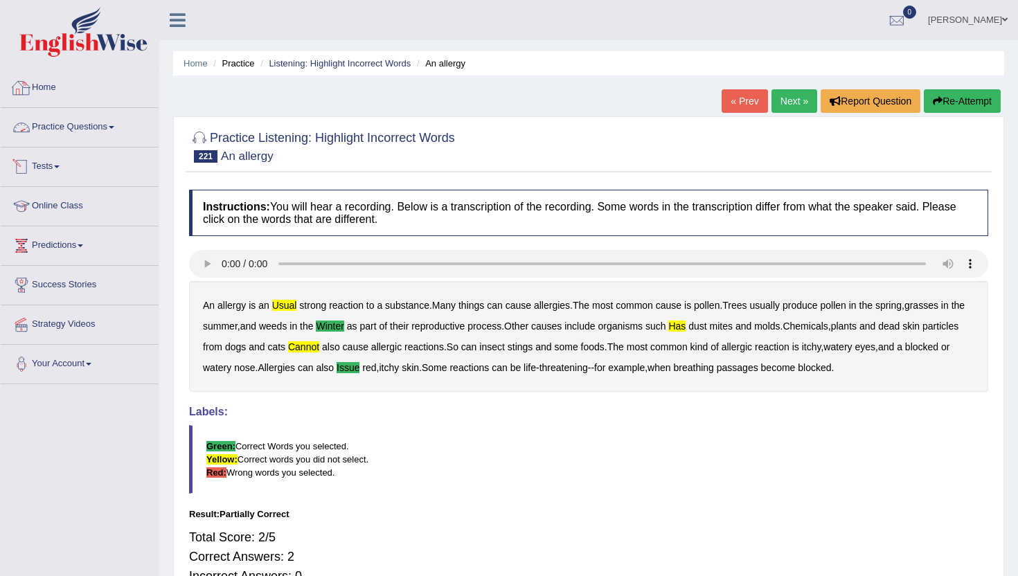
click at [100, 129] on link "Practice Questions" at bounding box center [80, 125] width 158 height 35
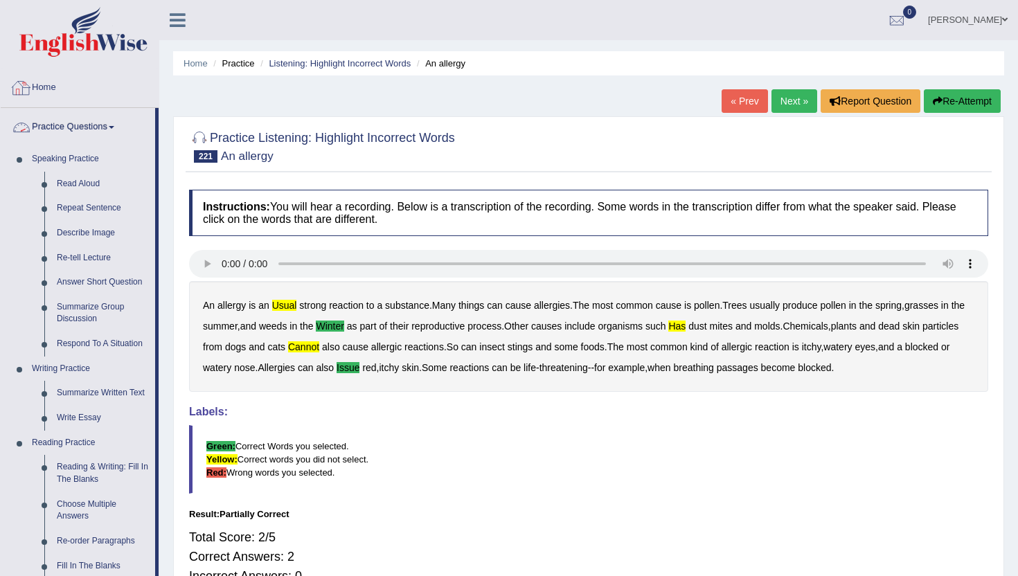
click at [54, 89] on link "Home" at bounding box center [80, 86] width 158 height 35
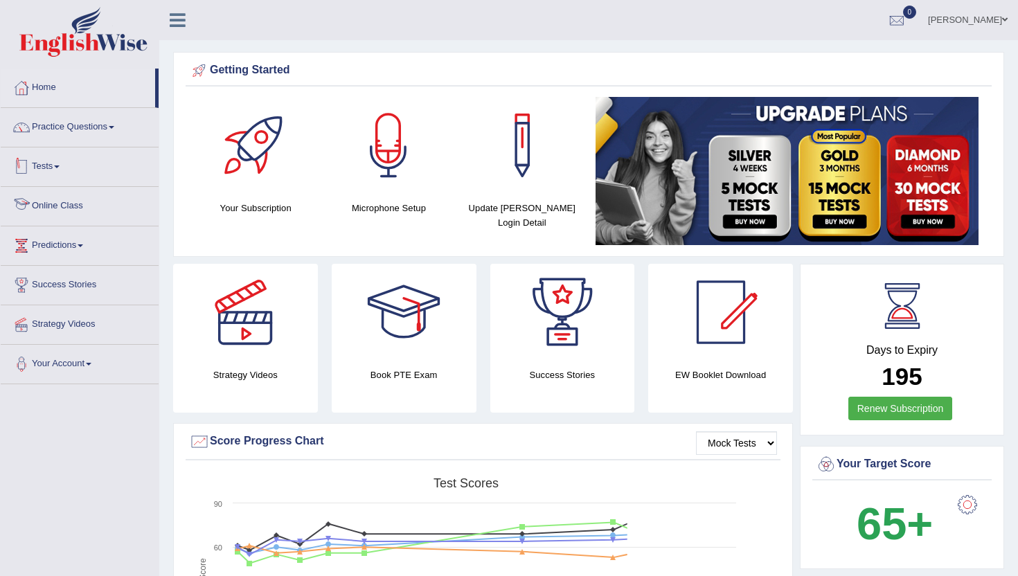
click at [60, 202] on link "Online Class" at bounding box center [80, 204] width 158 height 35
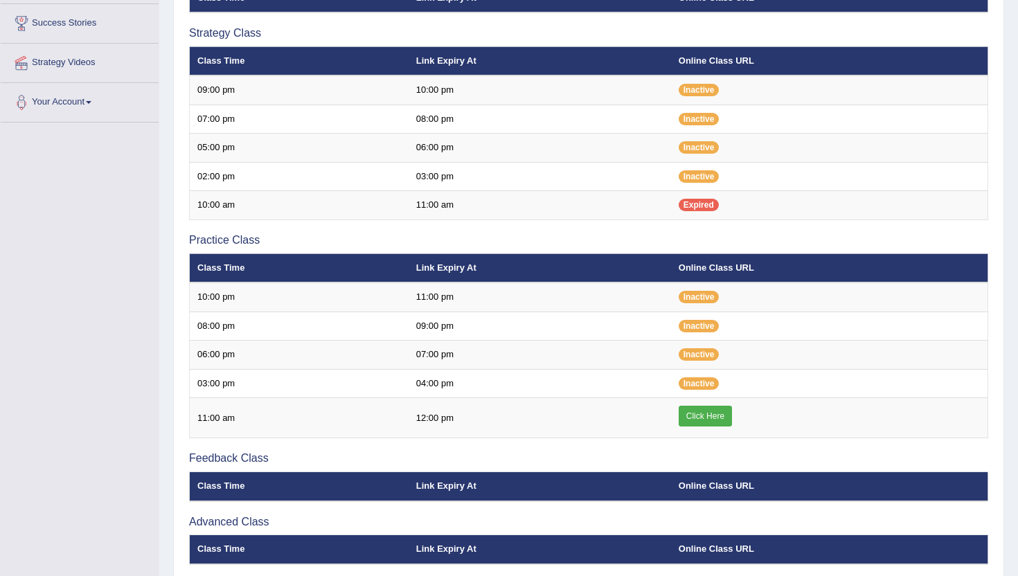
scroll to position [277, 0]
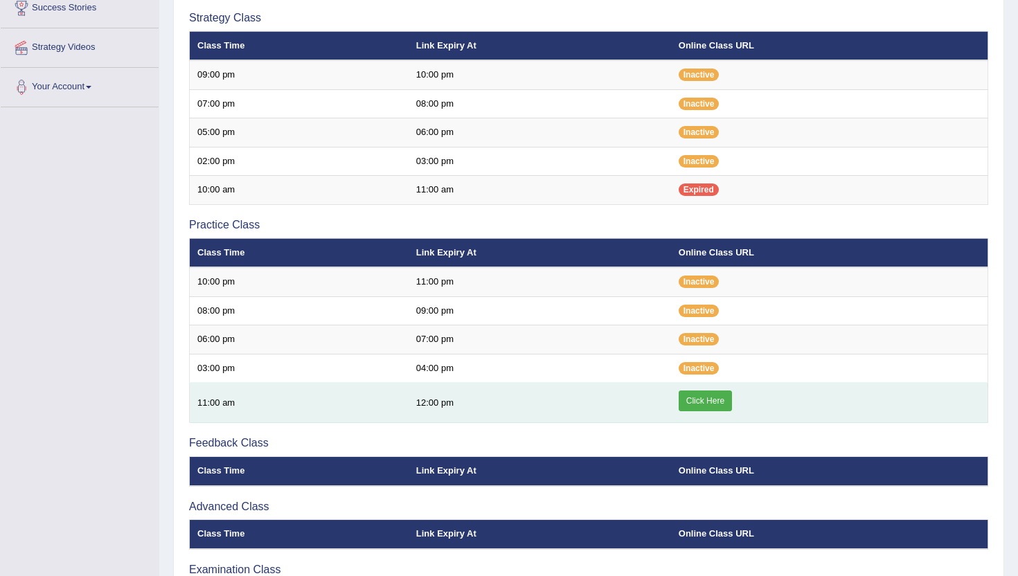
click at [709, 401] on link "Click Here" at bounding box center [705, 401] width 53 height 21
